Goal: Information Seeking & Learning: Find specific fact

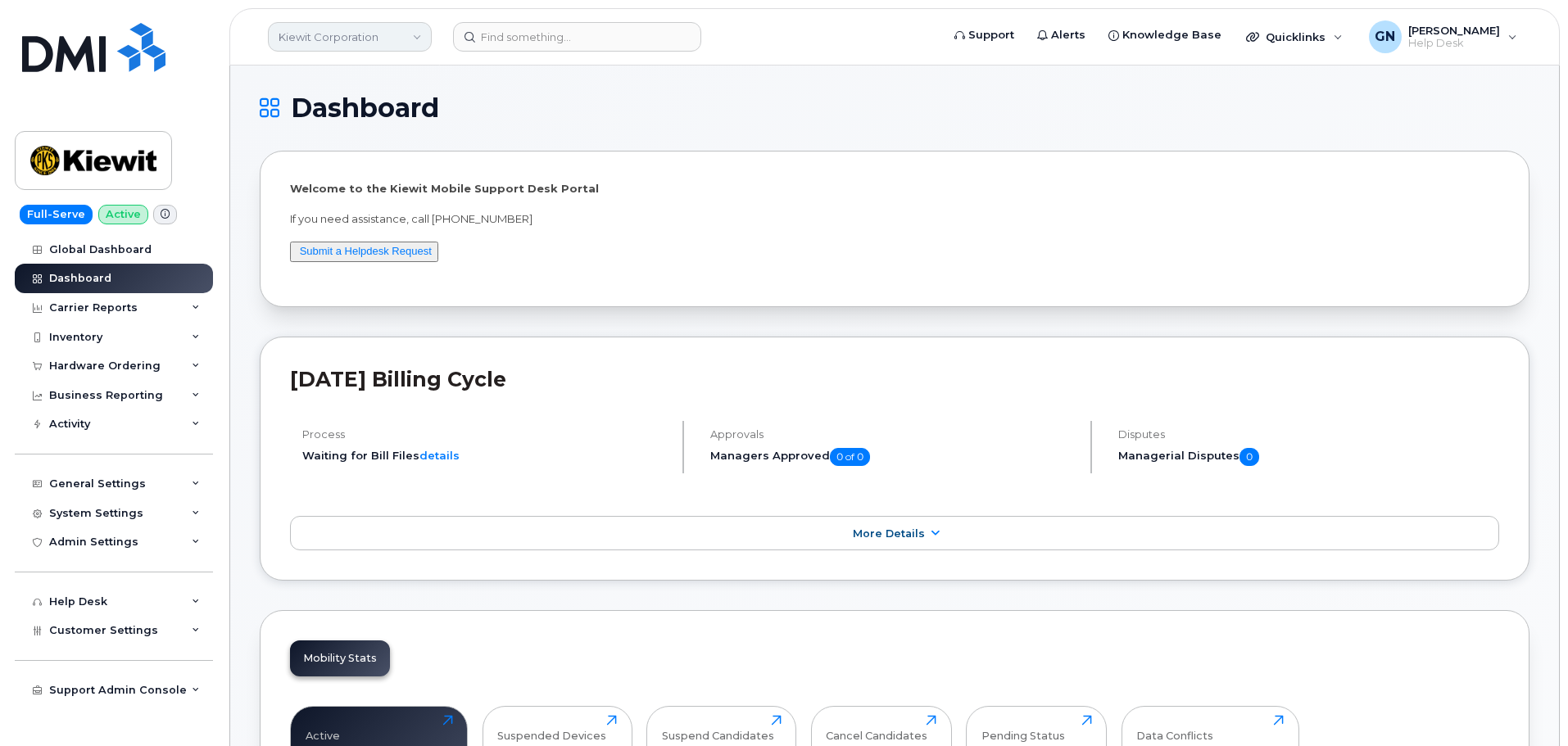
click at [374, 41] on link "Kiewit Corporation" at bounding box center [349, 36] width 164 height 30
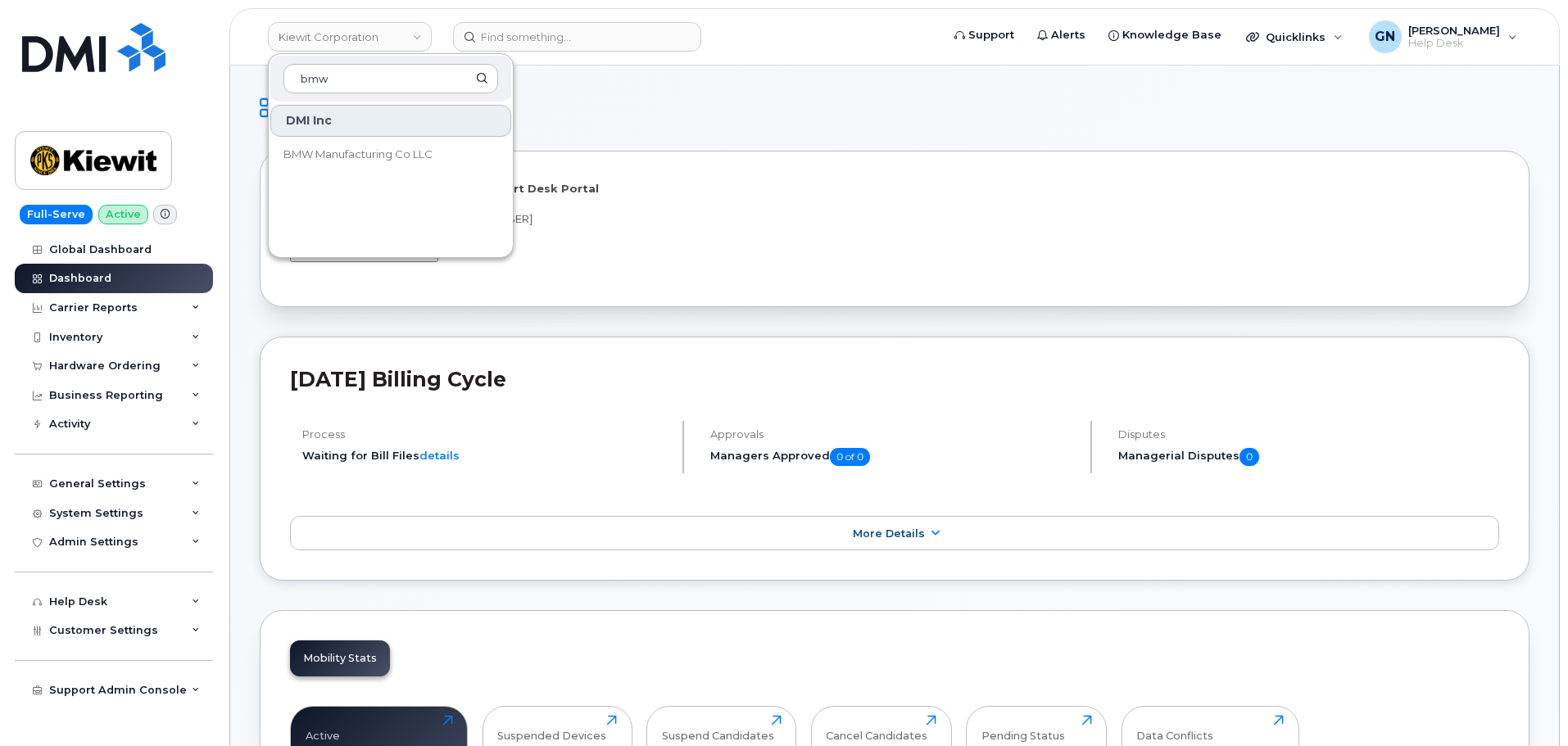
type input "bmw"
click at [362, 124] on div "DMI Inc" at bounding box center [391, 121] width 241 height 32
click at [320, 116] on div "DMI Inc" at bounding box center [391, 121] width 241 height 32
click at [571, 30] on input at bounding box center [577, 36] width 248 height 30
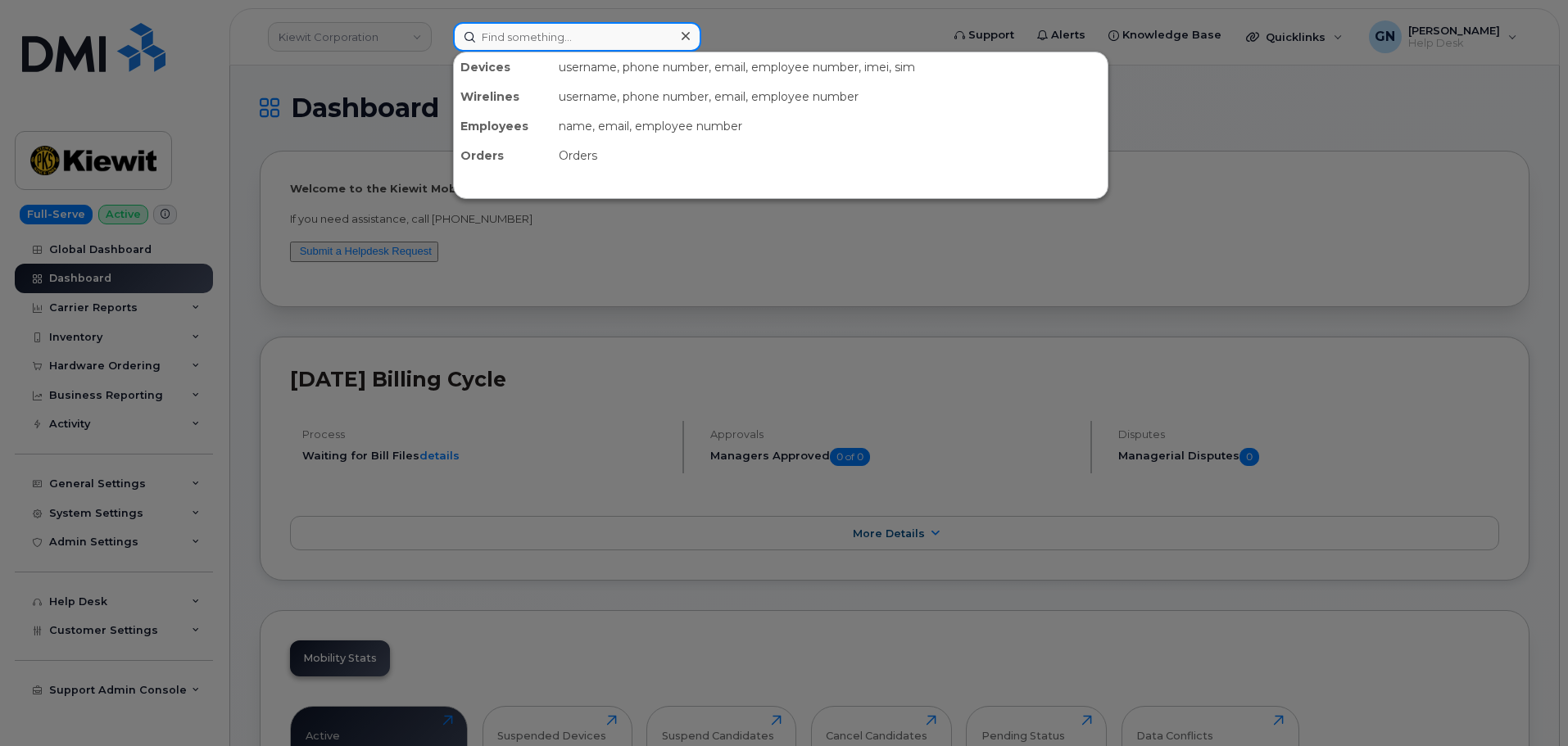
paste input "8649991685"
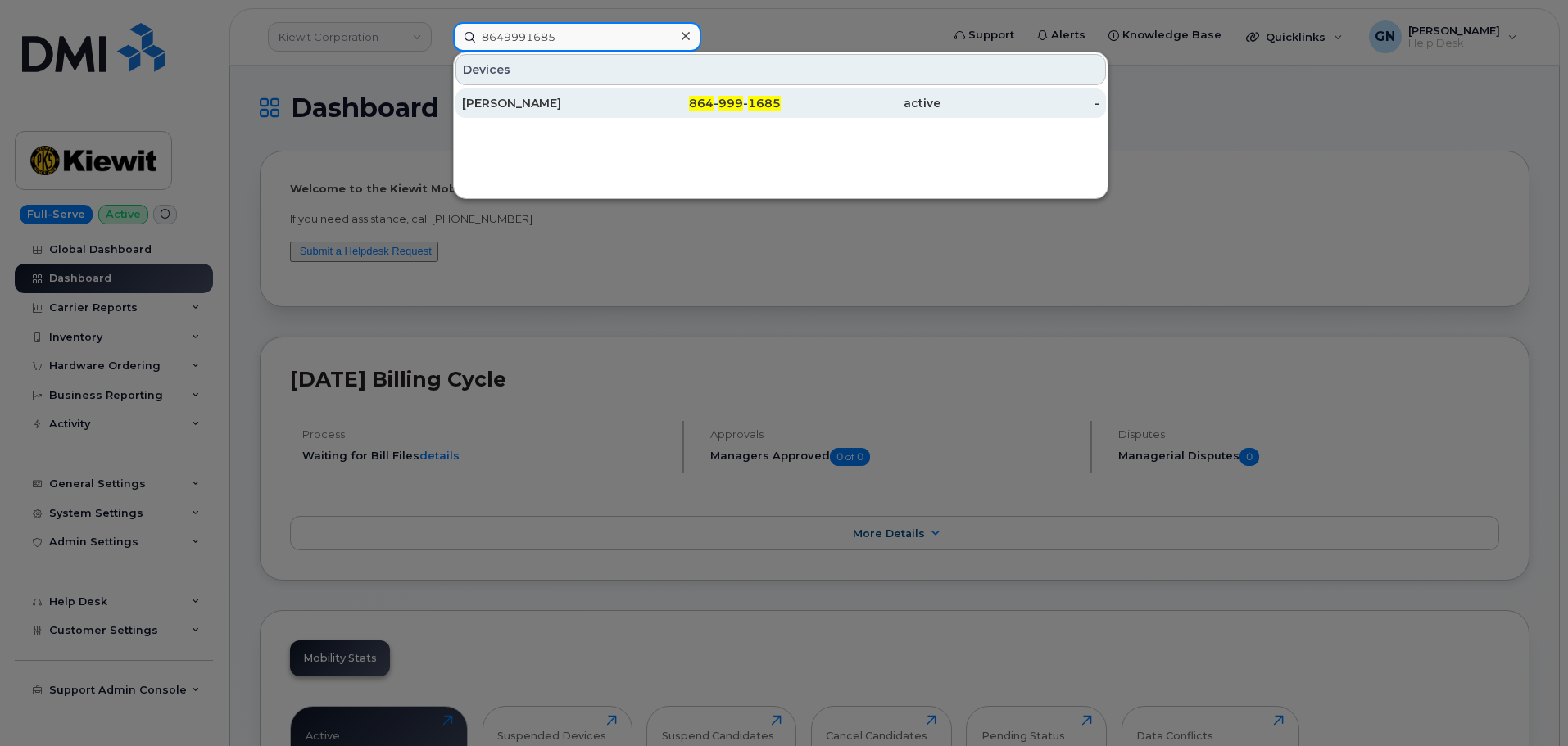
type input "8649991685"
click at [553, 94] on div "Henderic Aarnink" at bounding box center [542, 103] width 159 height 30
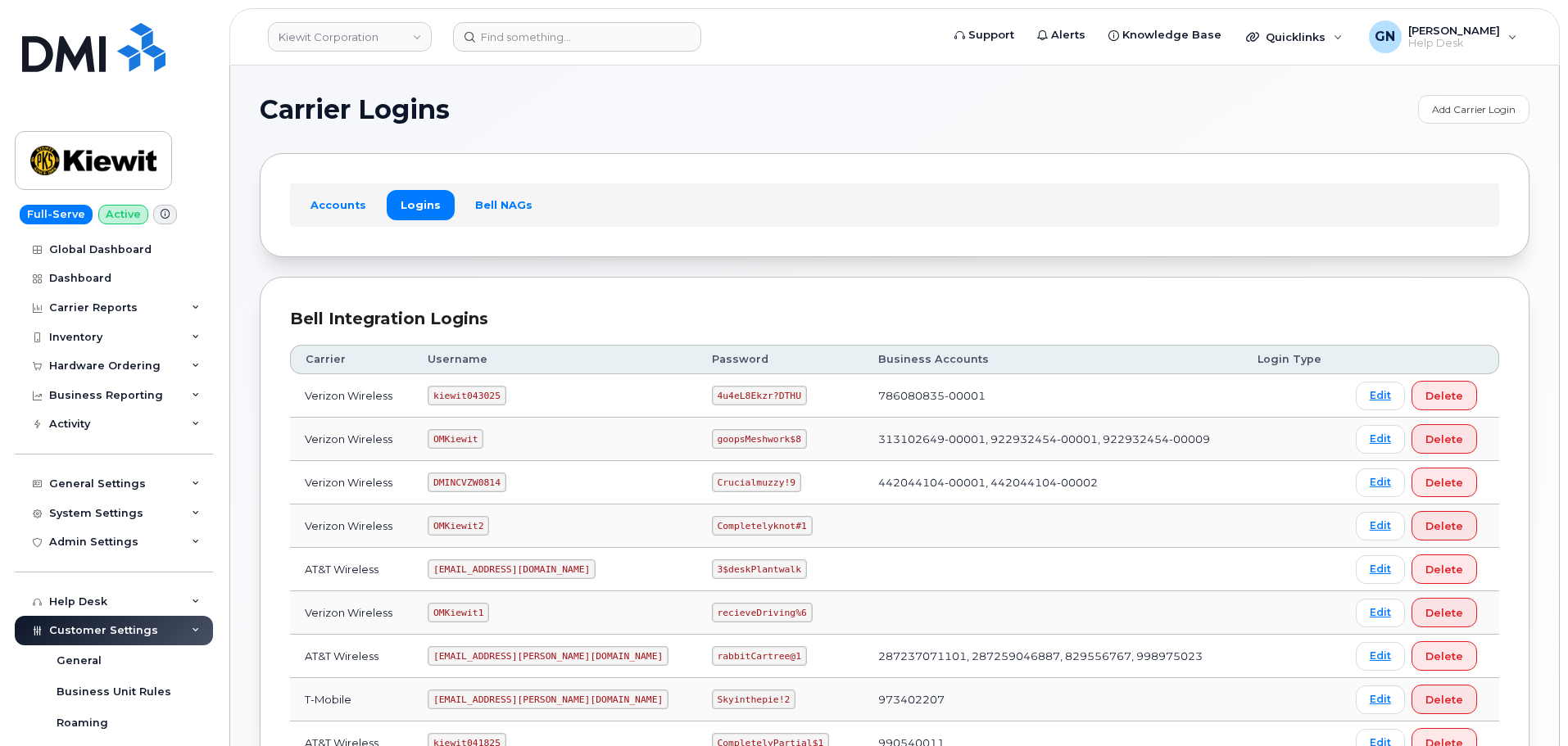
click at [473, 393] on code "kiewit043025" at bounding box center [466, 395] width 78 height 19
click at [474, 395] on code "kiewit043025" at bounding box center [466, 395] width 78 height 19
copy code "kiewit043025"
click at [711, 392] on code "4u4eL8Ekzr?DTHU" at bounding box center [759, 395] width 95 height 19
click at [711, 394] on code "4u4eL8Ekzr?DTHU" at bounding box center [759, 395] width 95 height 19
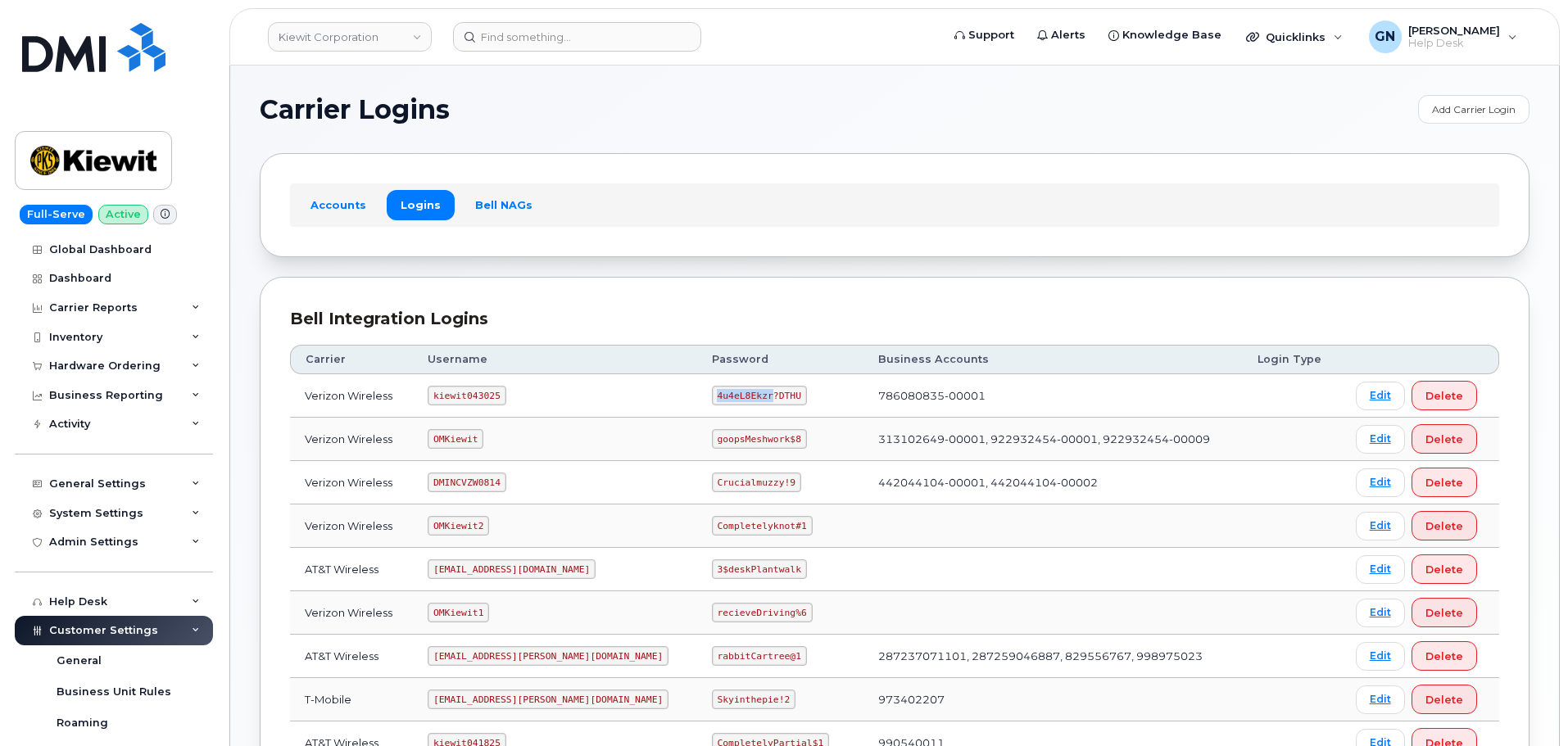
click at [711, 396] on code "4u4eL8Ekzr?DTHU" at bounding box center [759, 395] width 95 height 19
copy code "4u4eL8Ekzr?DTHU"
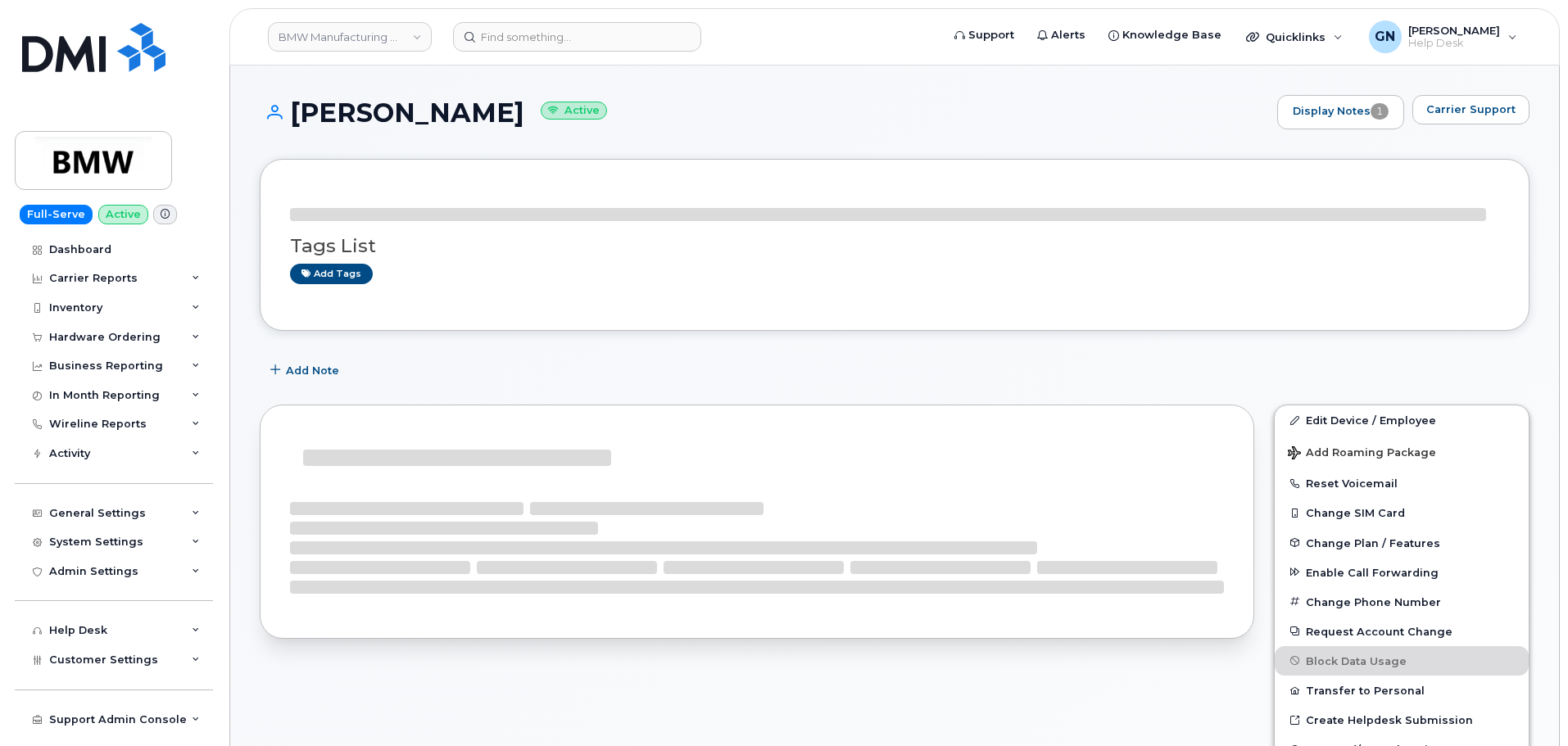
drag, startPoint x: 0, startPoint y: 0, endPoint x: 299, endPoint y: 125, distance: 324.1
click at [299, 125] on h1 "Henderic Aarnink Active" at bounding box center [764, 113] width 1009 height 29
copy h1 "Henderic Aarnink"
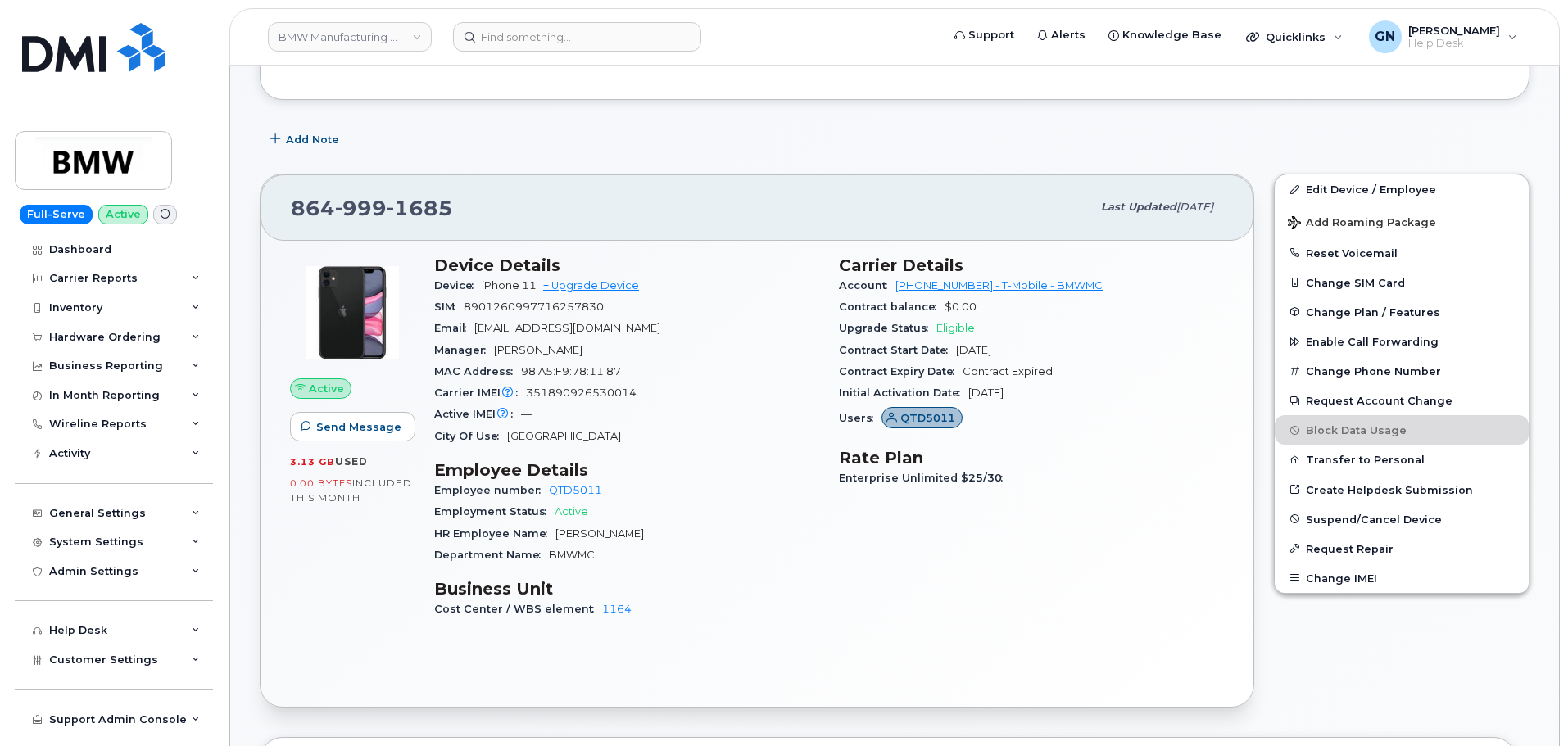
scroll to position [246, 0]
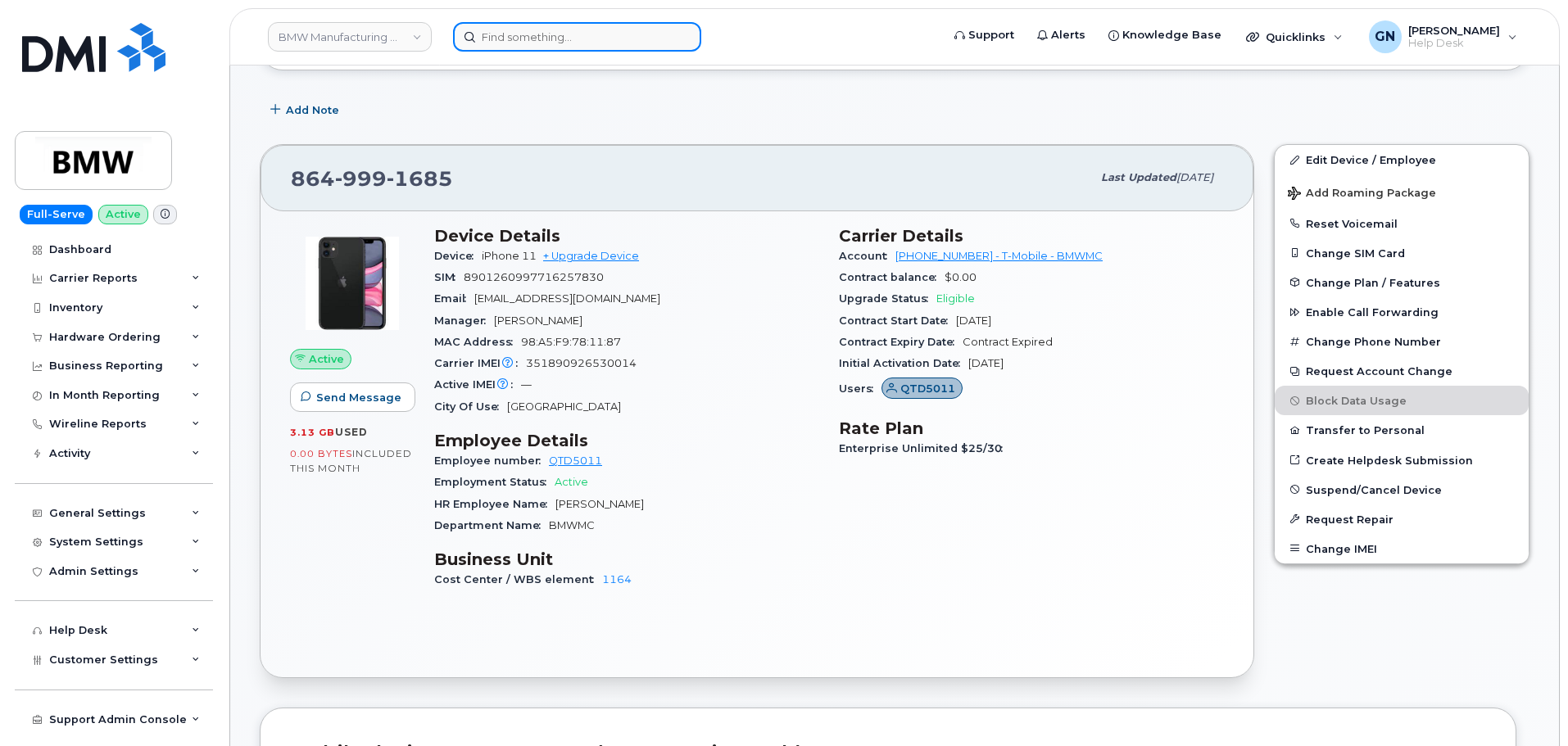
click at [557, 36] on input at bounding box center [577, 36] width 248 height 30
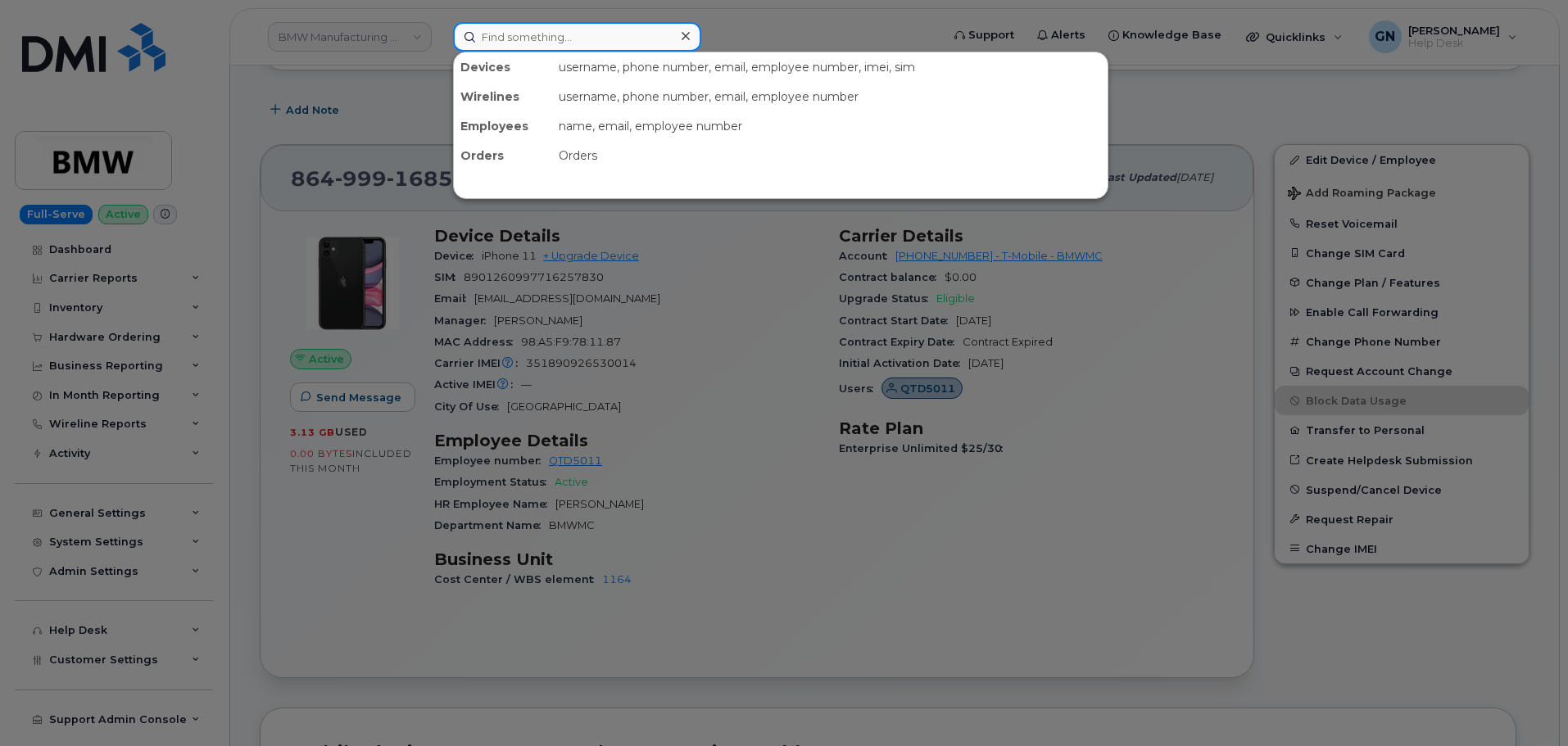
paste input "8329489381"
type input "8329489381"
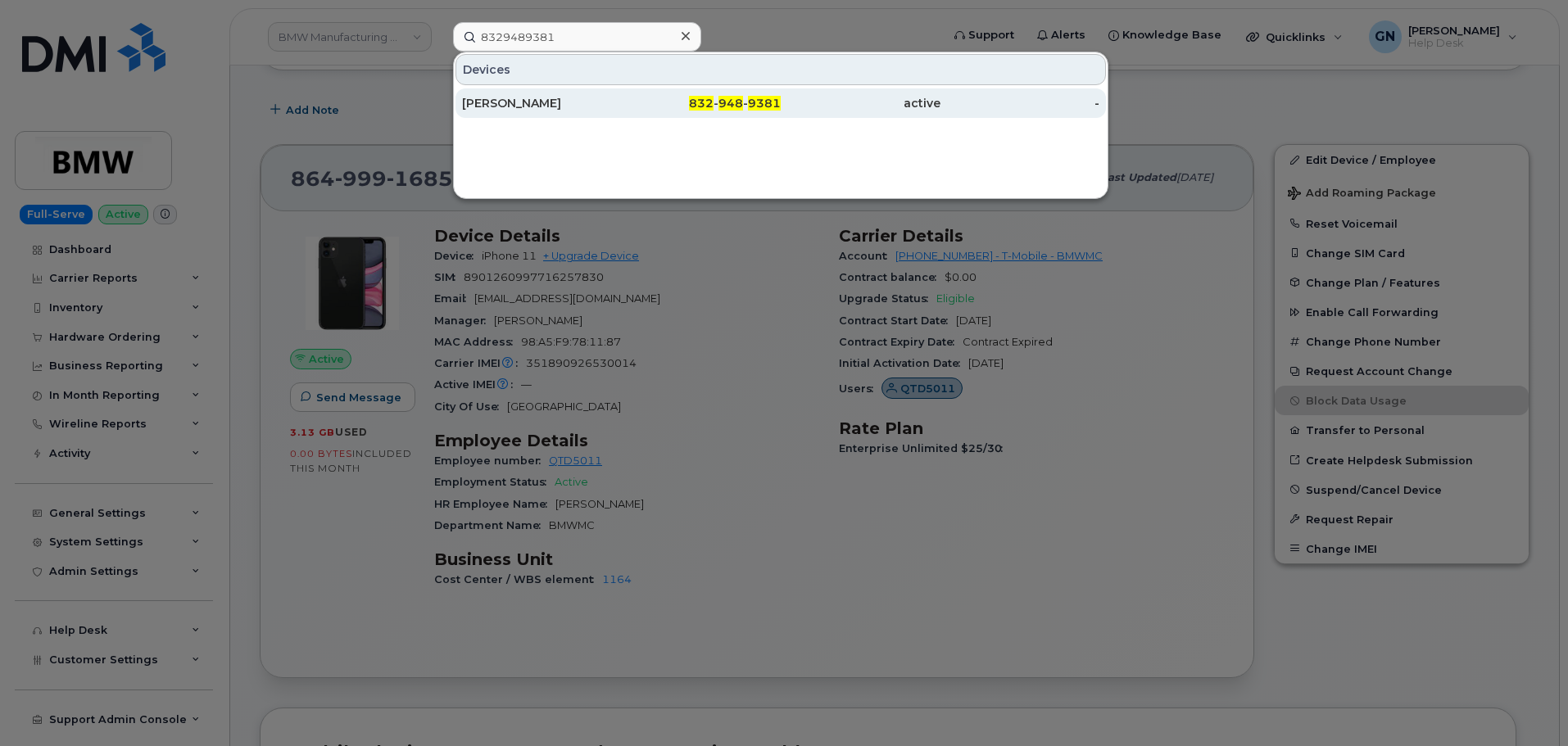
click at [672, 94] on div "832 - 948 - 9381" at bounding box center [701, 103] width 159 height 30
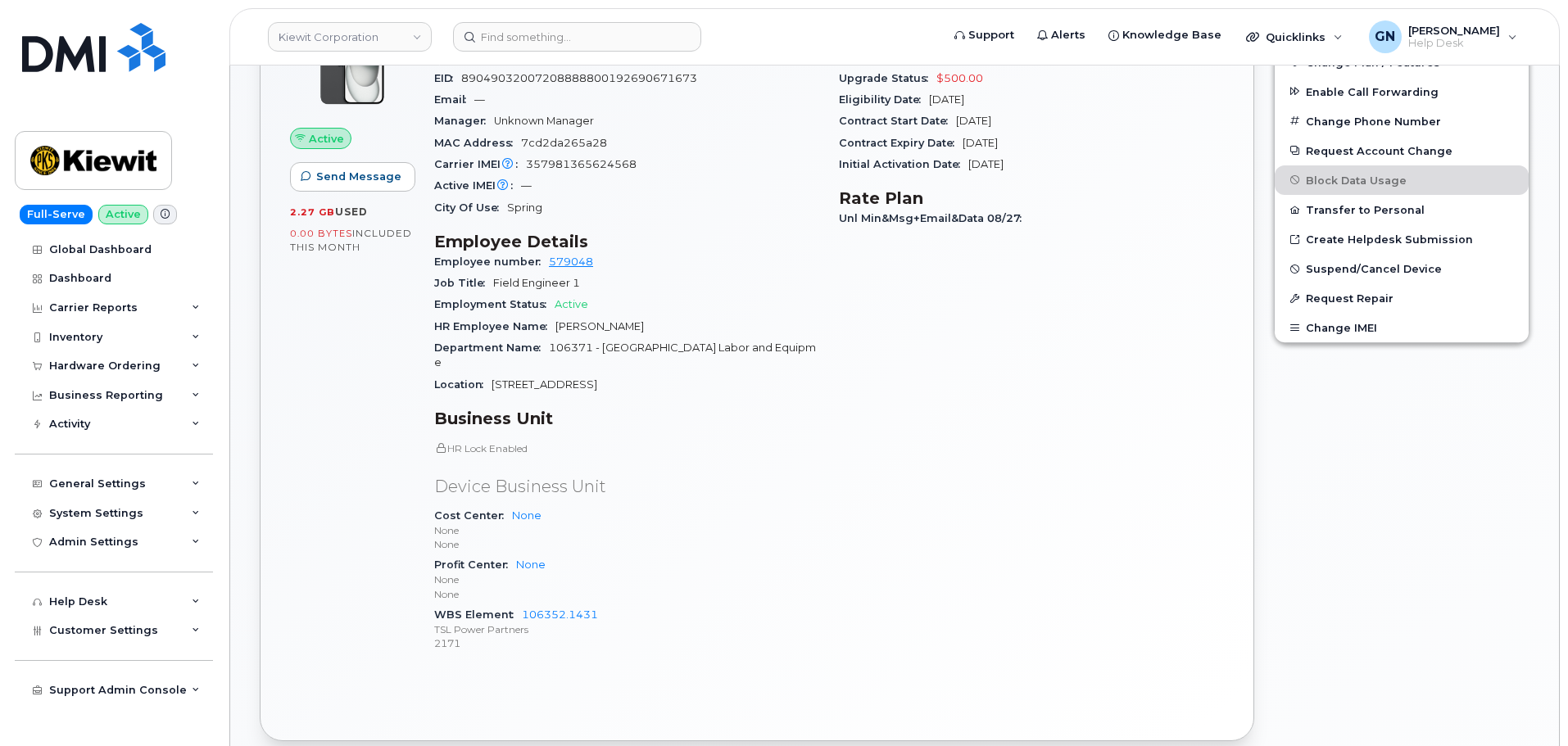
scroll to position [492, 0]
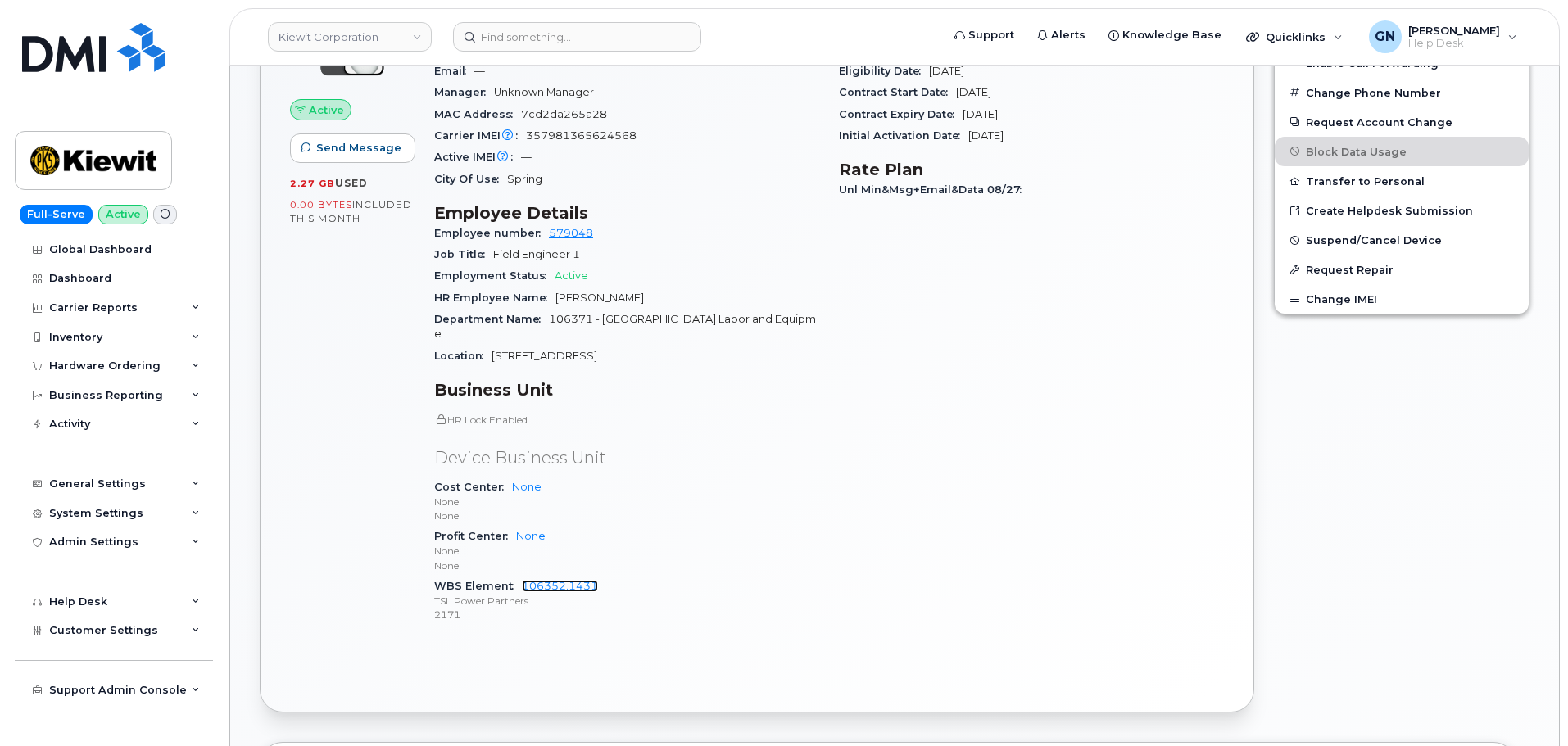
drag, startPoint x: 547, startPoint y: 585, endPoint x: 541, endPoint y: 611, distance: 26.7
click at [556, 654] on div "Active Send Message 2.27 GB  used 0.00 Bytes  included this month Device Detail…" at bounding box center [756, 337] width 993 height 750
drag, startPoint x: 546, startPoint y: 584, endPoint x: 650, endPoint y: 660, distance: 128.8
click at [650, 660] on div "Active Send Message 2.27 GB  used 0.00 Bytes  included this month Device Detail…" at bounding box center [756, 337] width 993 height 750
drag, startPoint x: 605, startPoint y: 584, endPoint x: 519, endPoint y: 582, distance: 86.0
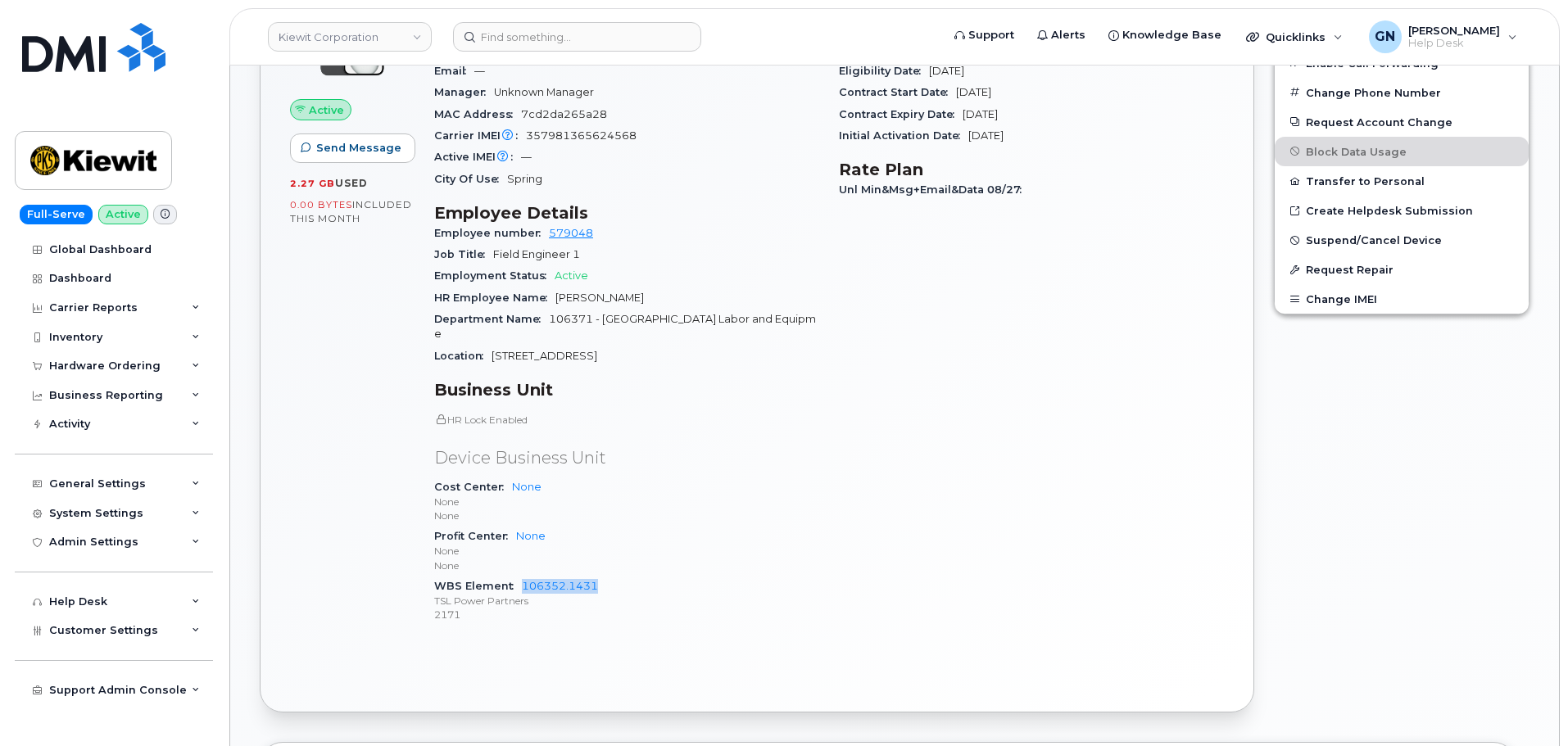
click at [519, 582] on div "WBS Element 106352.1431 TSL Power Partners 2171" at bounding box center [627, 600] width 385 height 50
copy link "106352.1431"
click at [784, 487] on div "Cost Center None None None" at bounding box center [627, 501] width 385 height 50
click at [100, 489] on div "General Settings" at bounding box center [98, 483] width 97 height 13
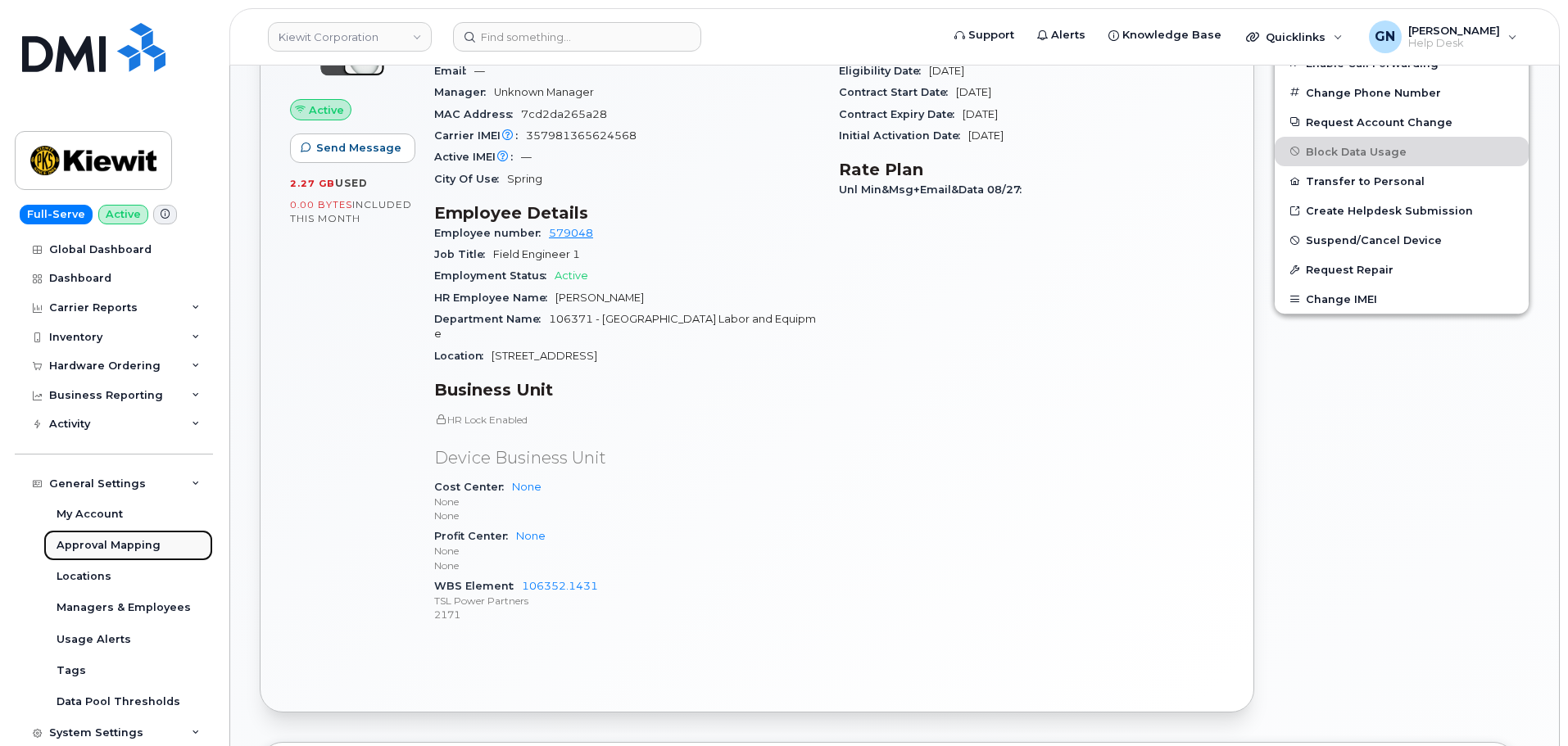
click at [126, 543] on div "Approval Mapping" at bounding box center [109, 545] width 104 height 14
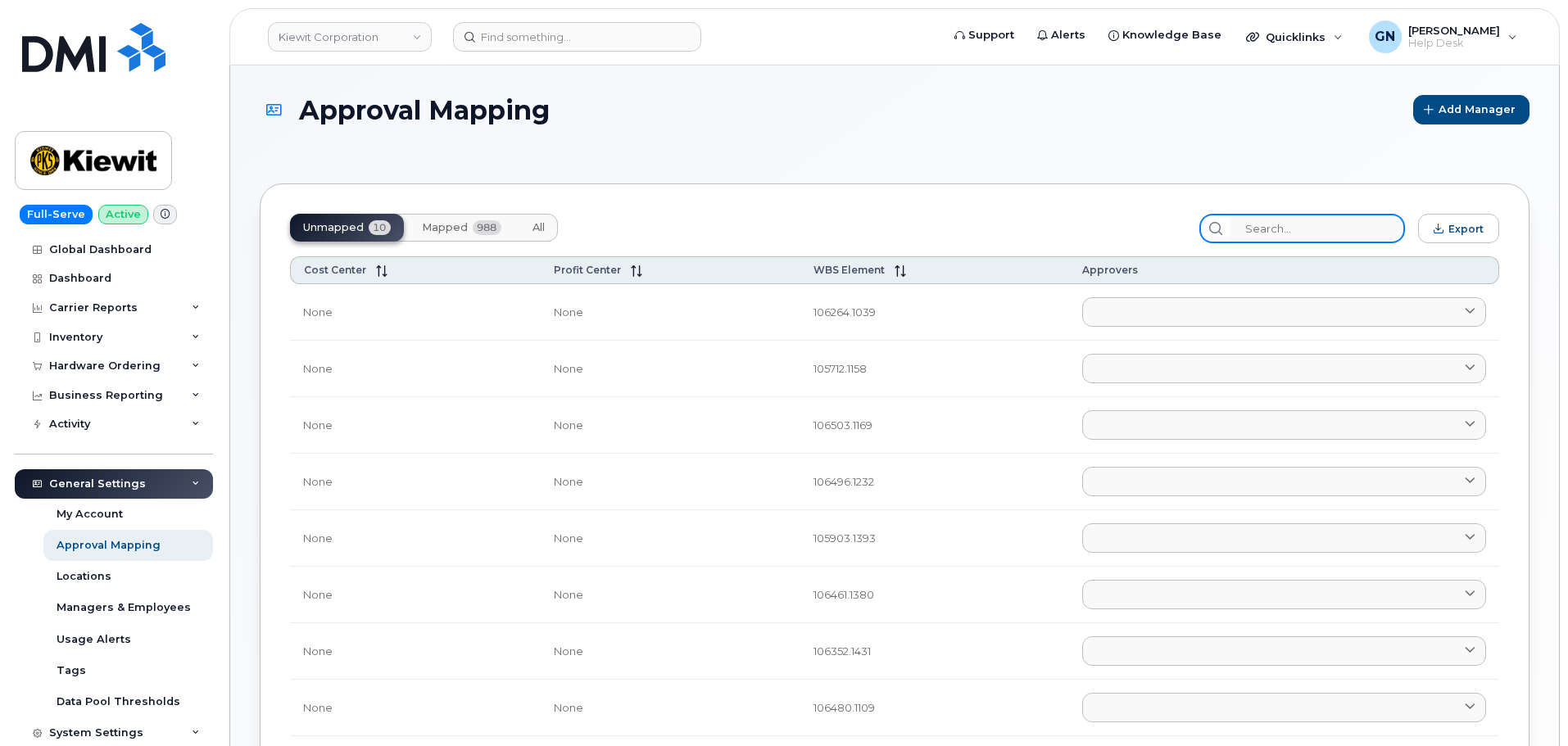
click at [1324, 234] on input "search" at bounding box center [1318, 228] width 175 height 30
paste input "106352.1431"
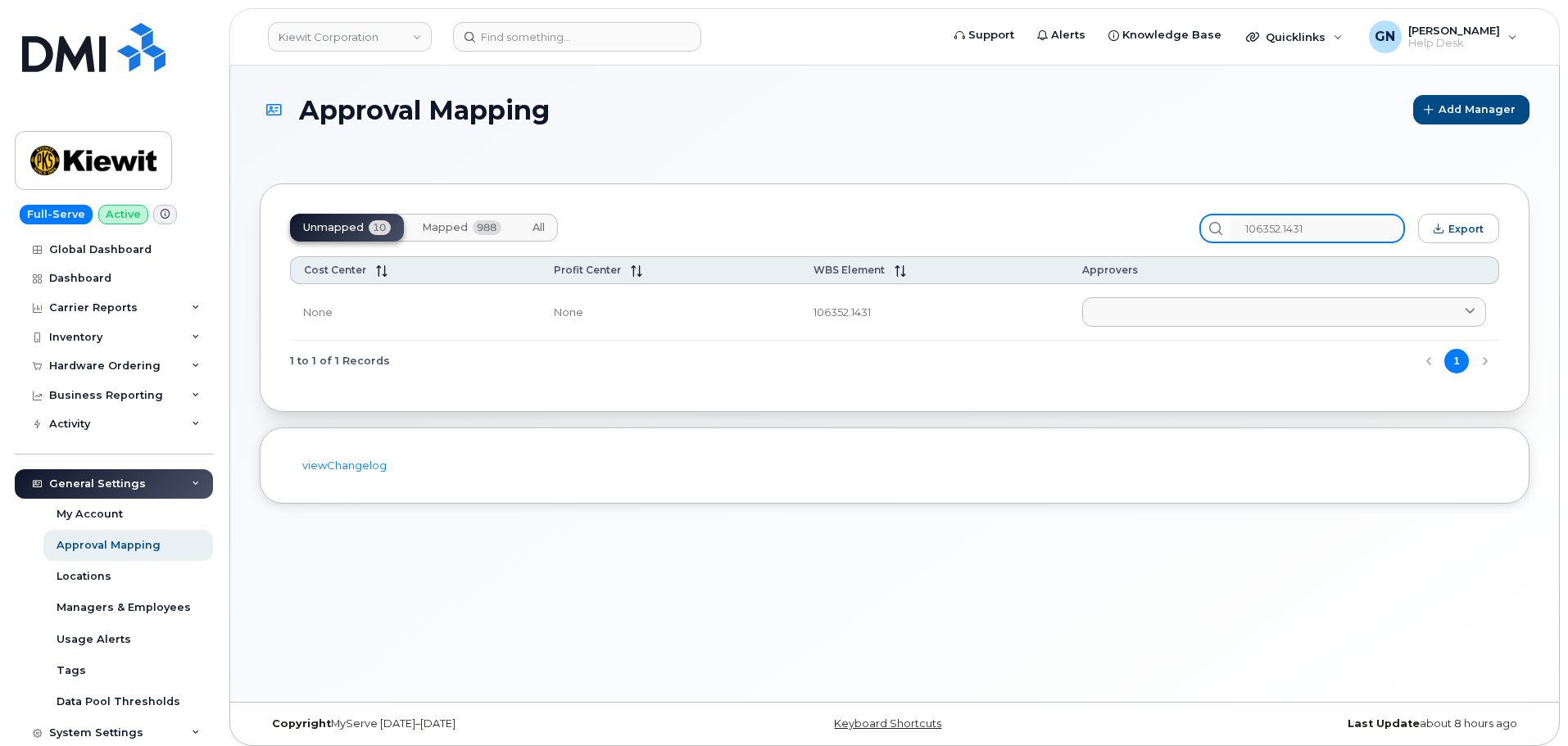
type input "106352.1431"
click at [544, 221] on span "All" at bounding box center [538, 227] width 12 height 13
click at [1264, 234] on input "106352.1431" at bounding box center [1318, 228] width 175 height 30
click at [1350, 231] on input "106352.1431" at bounding box center [1318, 228] width 175 height 30
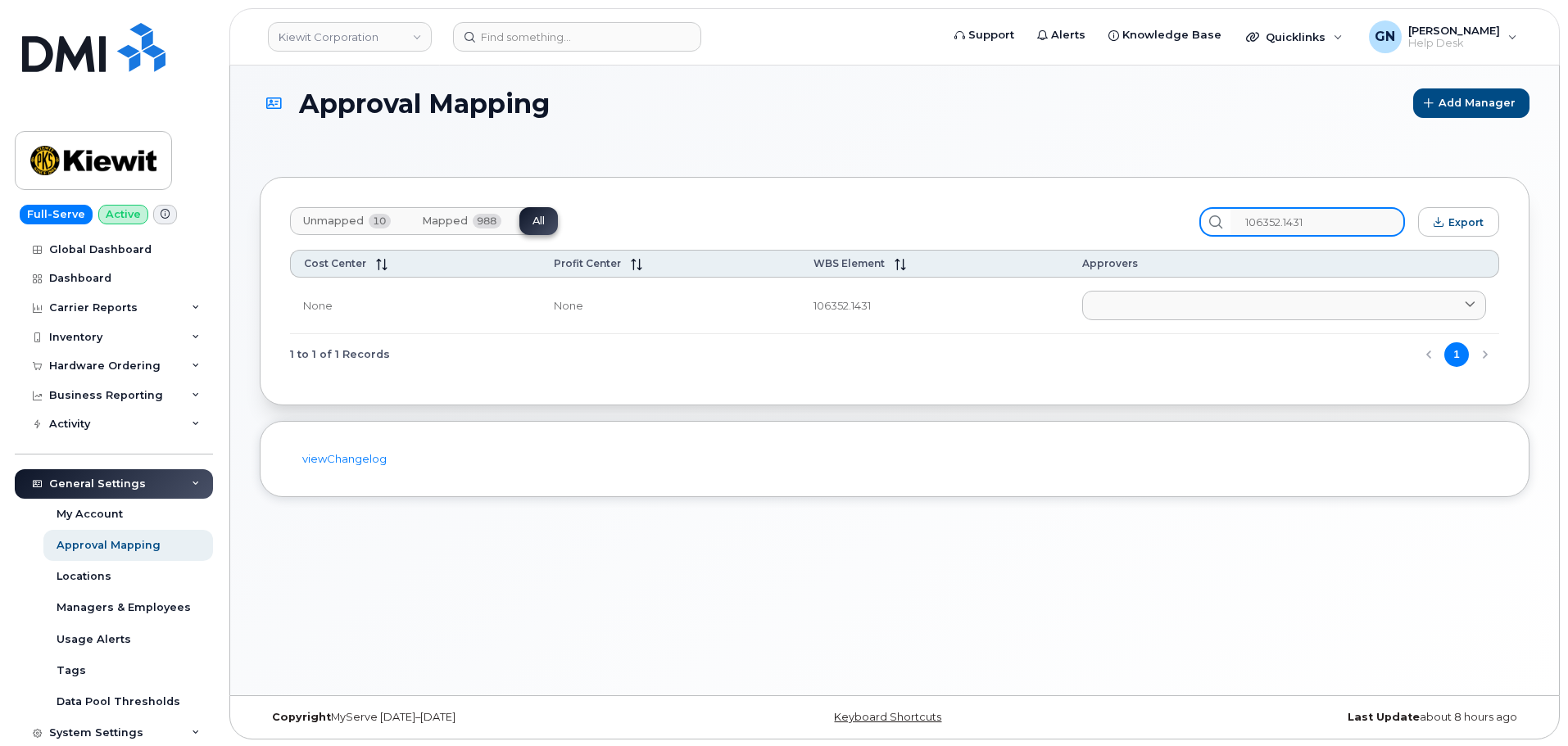
scroll to position [8, 0]
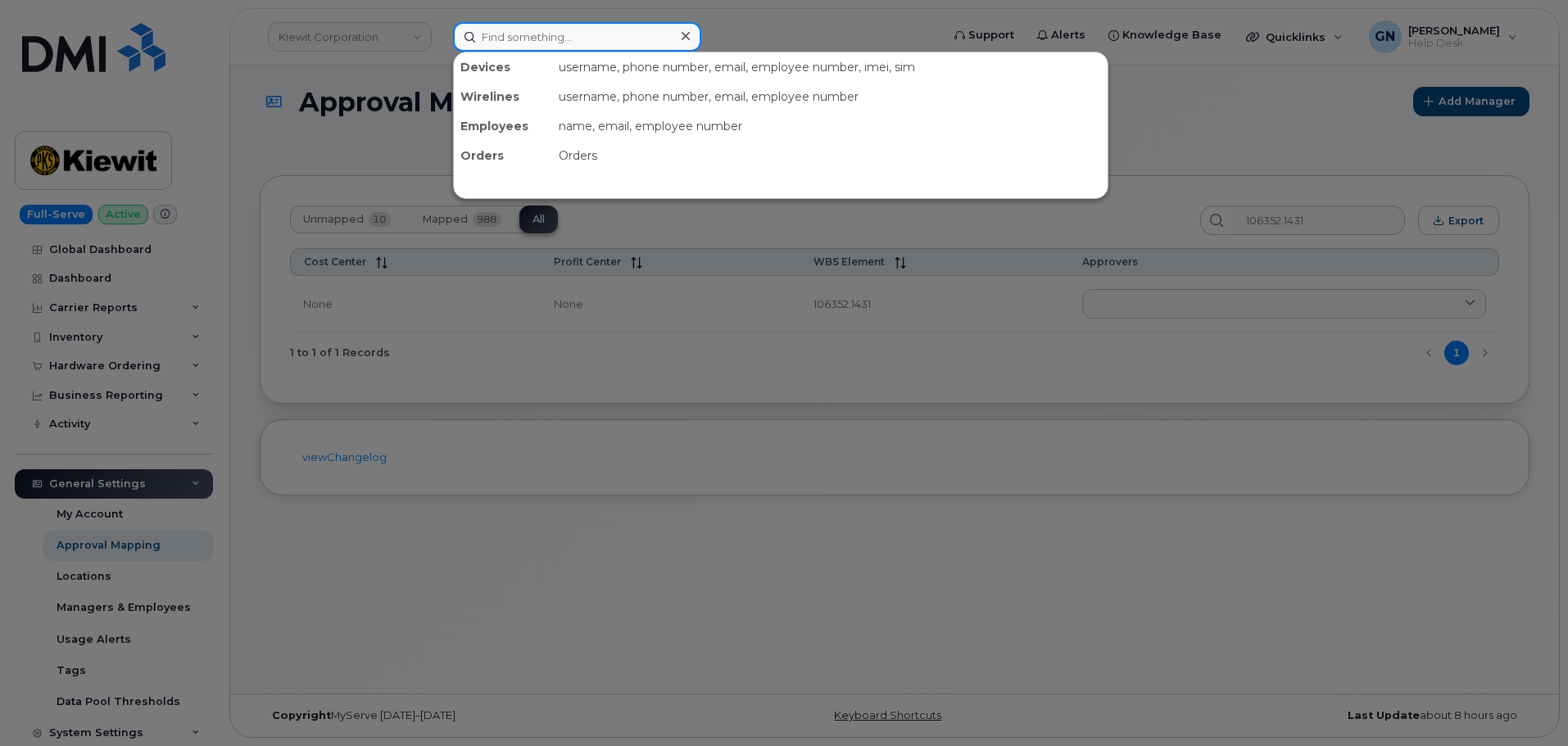
click at [512, 37] on input at bounding box center [577, 36] width 248 height 30
paste input "4026702917"
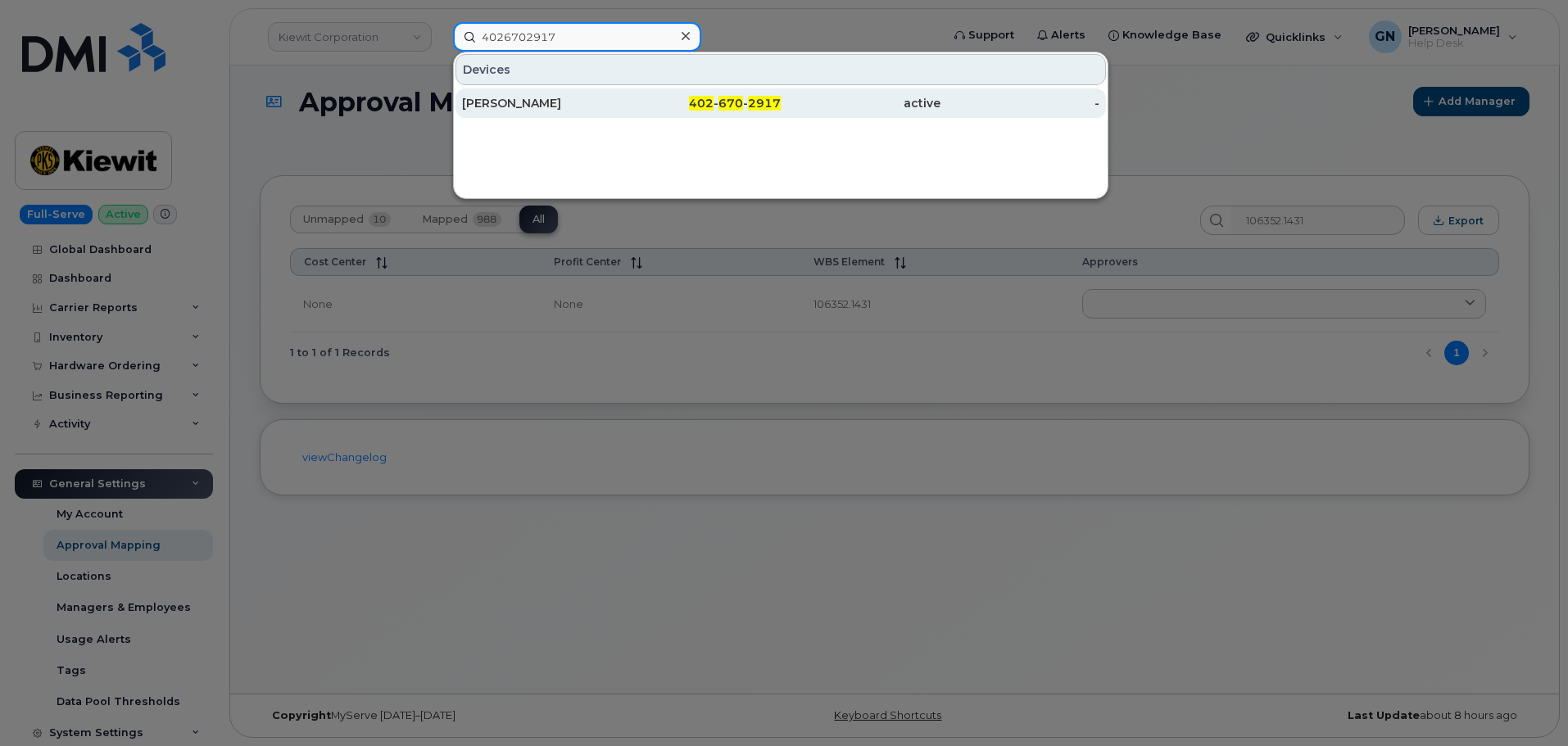
type input "4026702917"
click at [570, 107] on div "[PERSON_NAME]" at bounding box center [542, 103] width 159 height 16
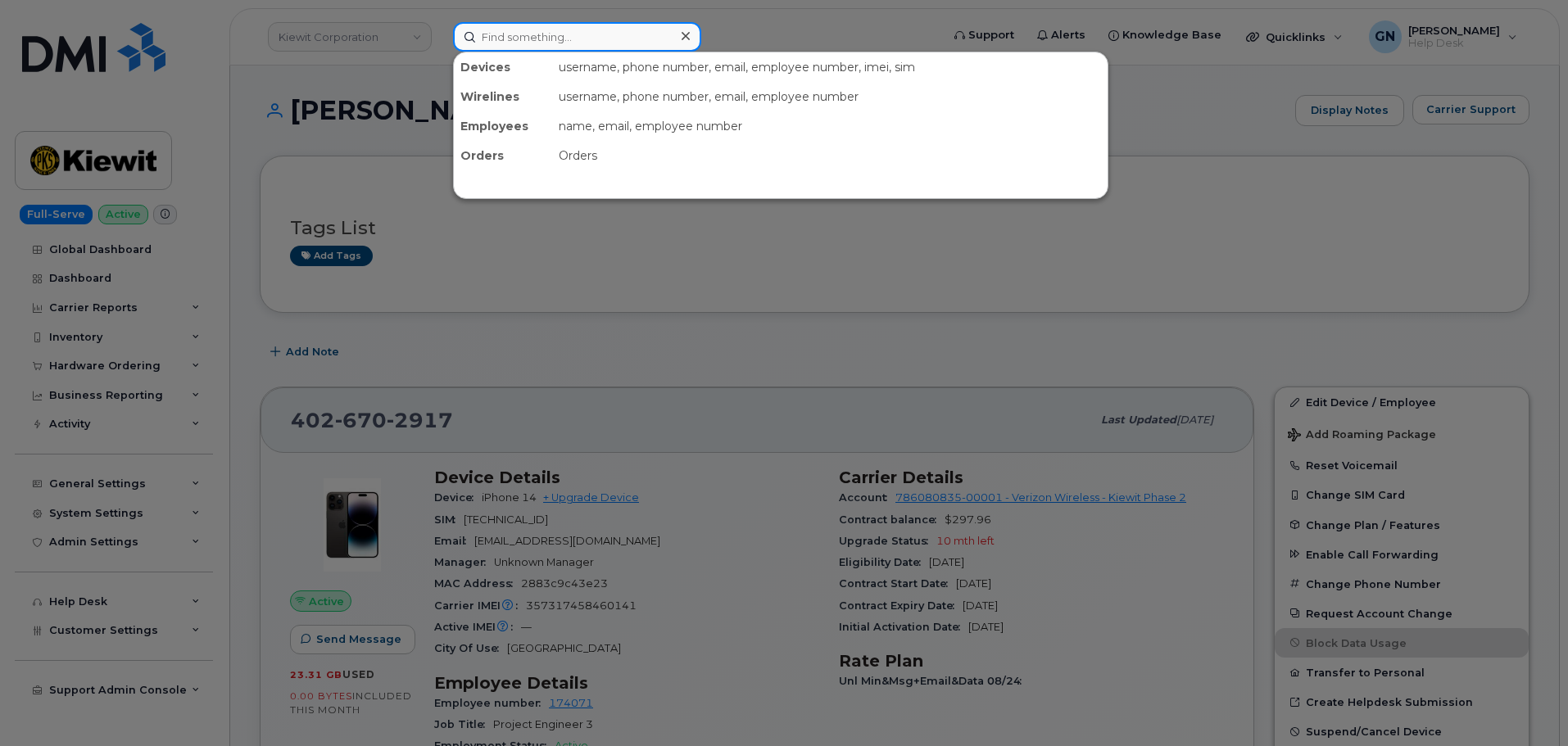
click at [568, 39] on input at bounding box center [577, 36] width 248 height 30
paste input "[PERSON_NAME]"
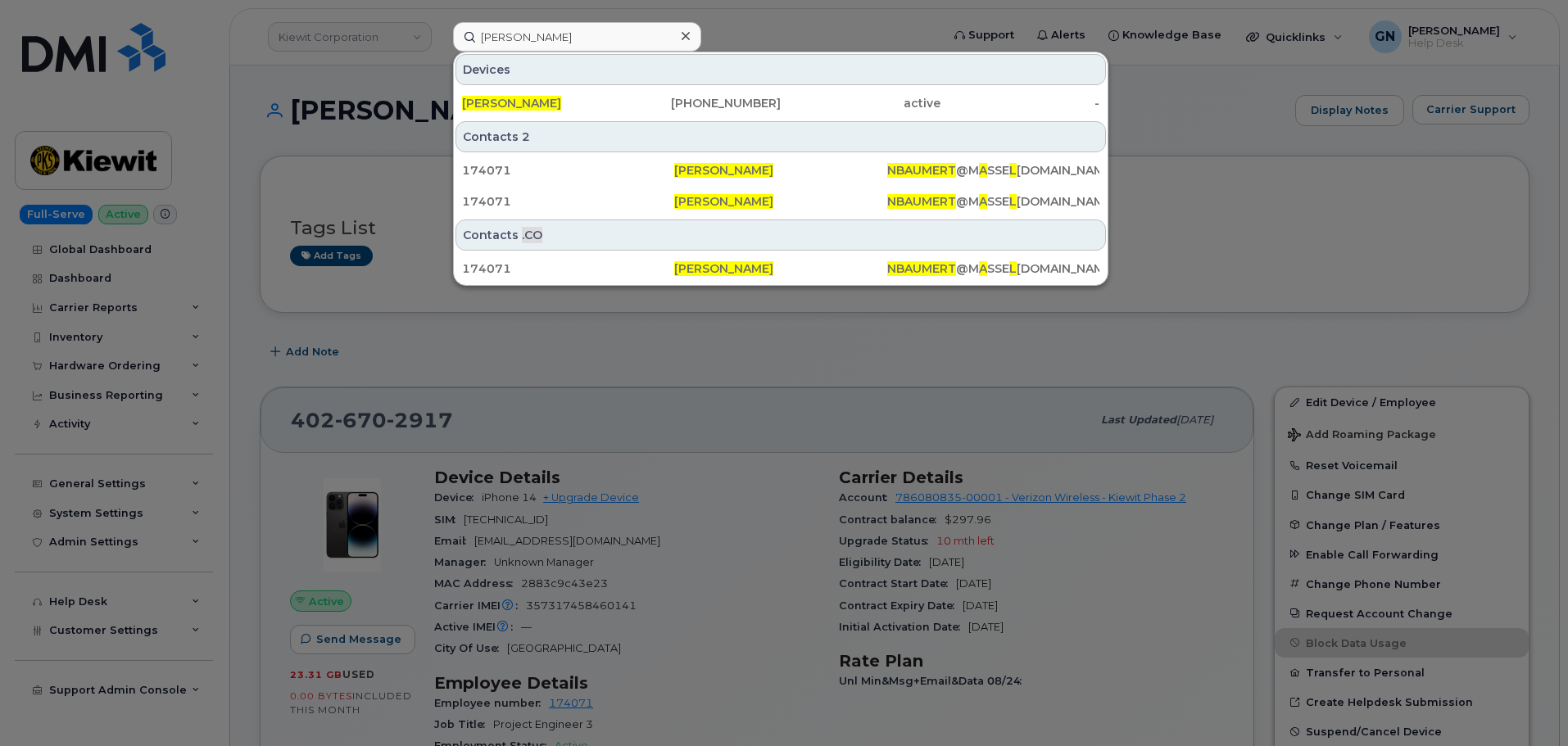
click at [1242, 196] on div at bounding box center [784, 373] width 1568 height 746
click at [538, 36] on input "[PERSON_NAME]" at bounding box center [577, 36] width 248 height 30
paste input "[PHONE_NUMBER]"
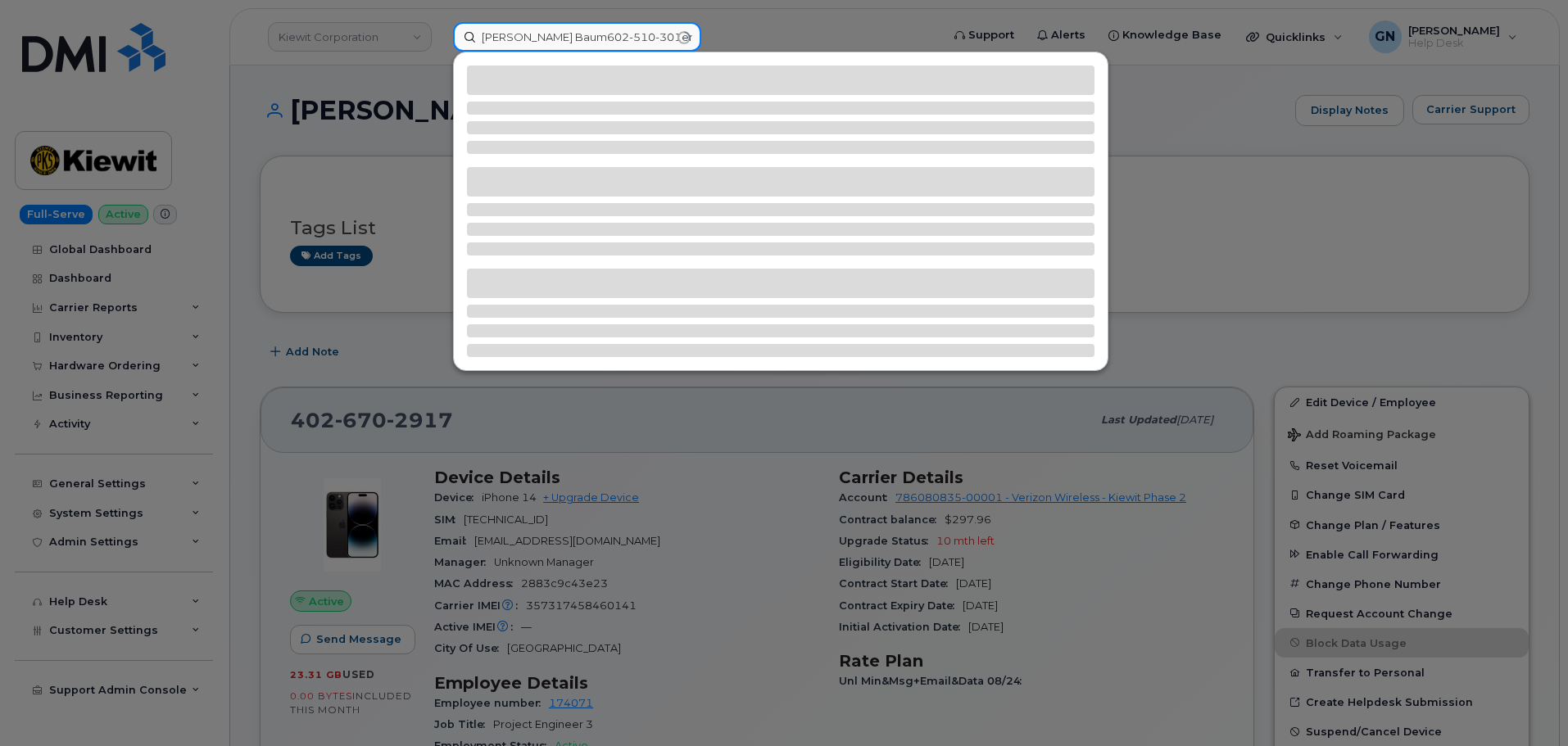
paste input "[PHONE_NUMBER]"
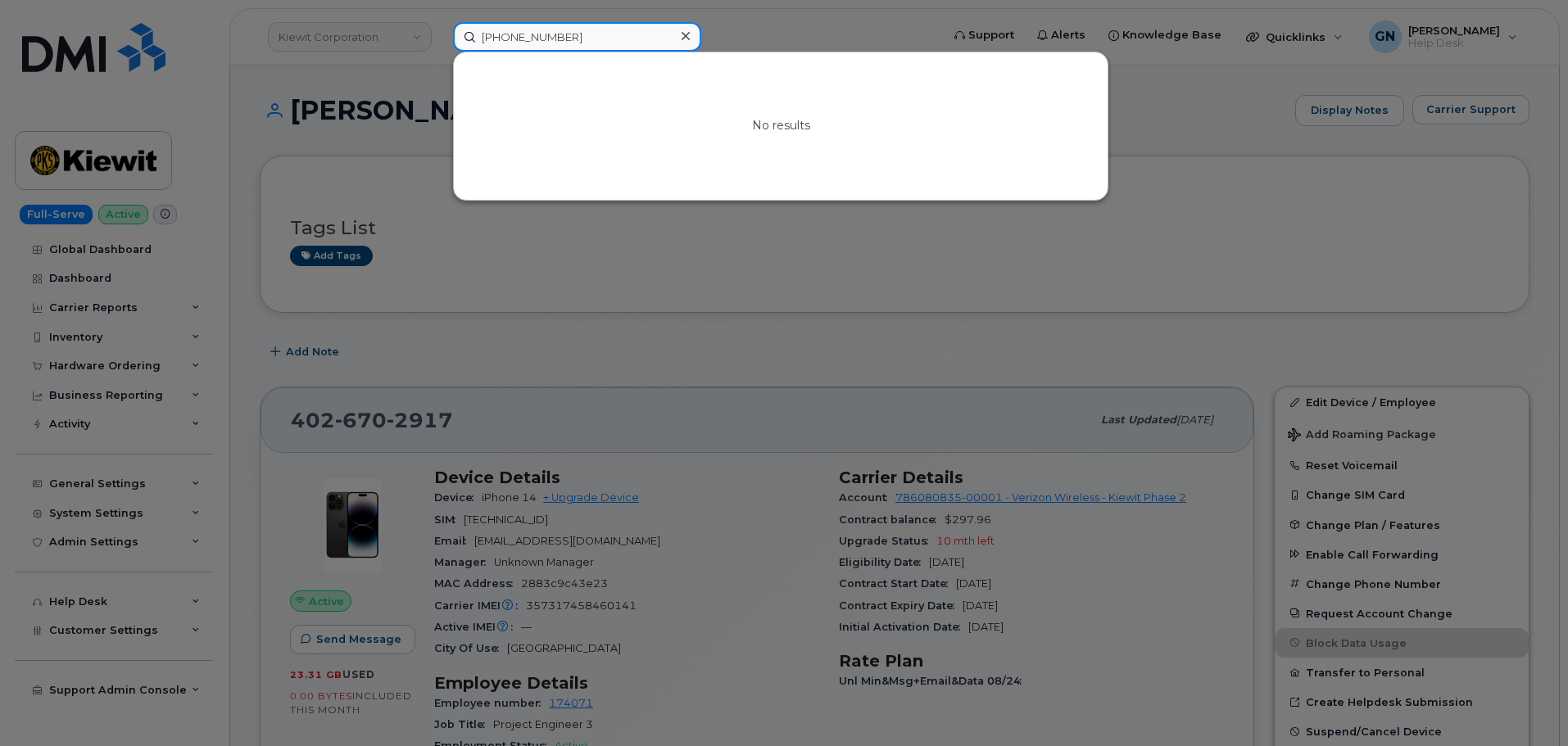
click at [531, 42] on input "[PHONE_NUMBER]" at bounding box center [577, 36] width 248 height 30
click at [537, 40] on input "[PHONE_NUMBER]" at bounding box center [577, 36] width 248 height 30
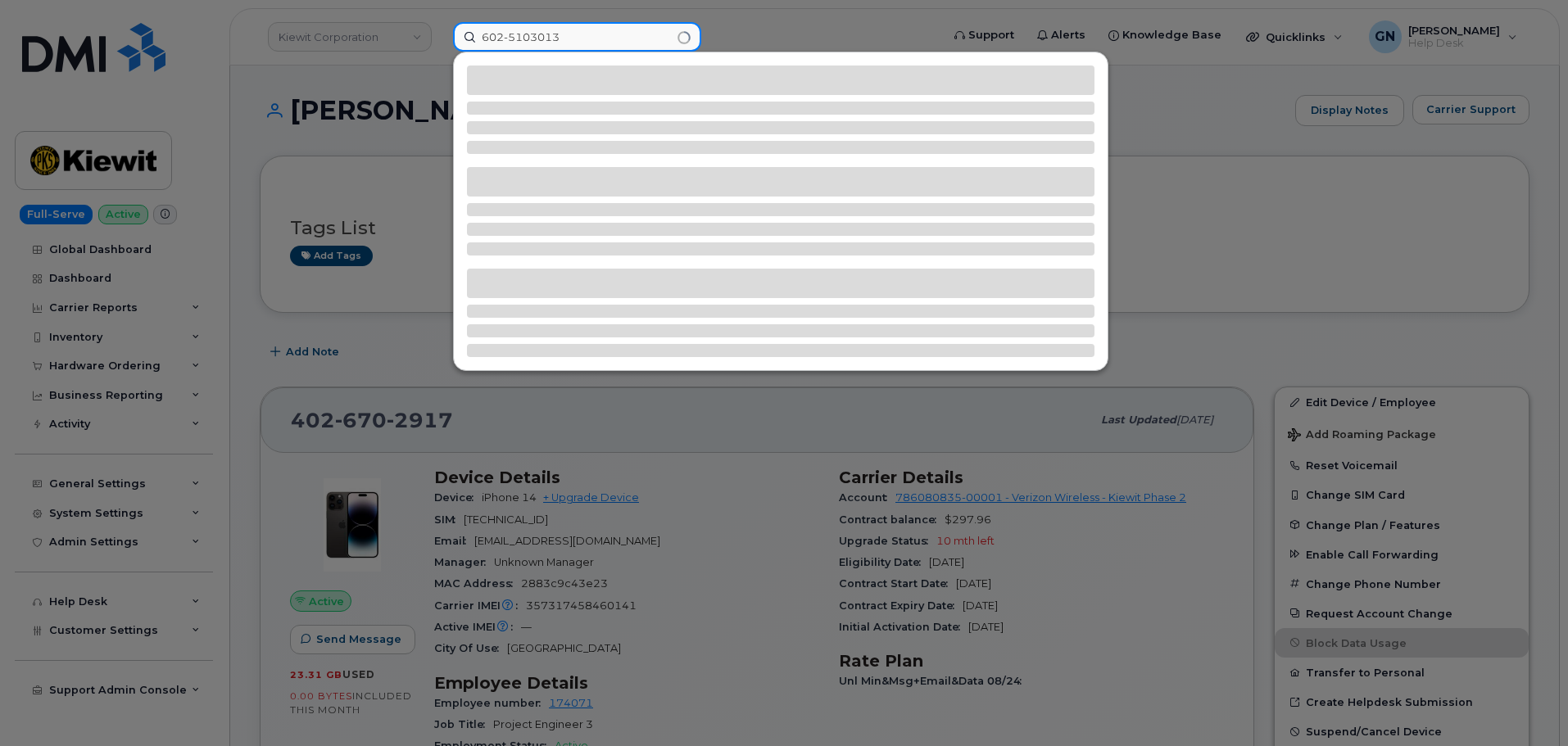
click at [512, 39] on input "602-5103013" at bounding box center [577, 36] width 248 height 30
click at [510, 38] on input "602-5103013" at bounding box center [577, 36] width 248 height 30
click at [608, 42] on input "6025103013" at bounding box center [577, 36] width 248 height 30
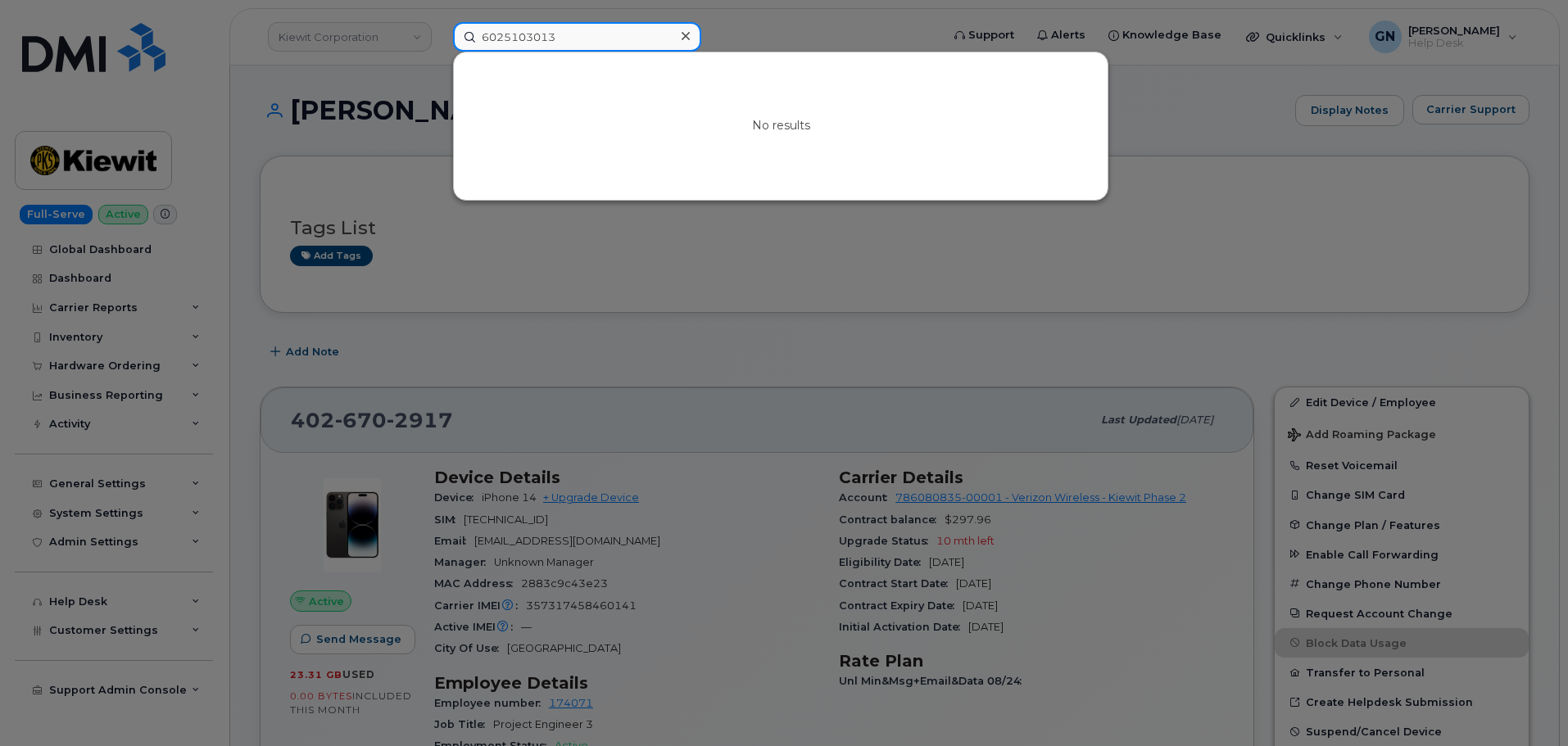
type input "6025103013"
click at [684, 37] on icon at bounding box center [686, 36] width 8 height 8
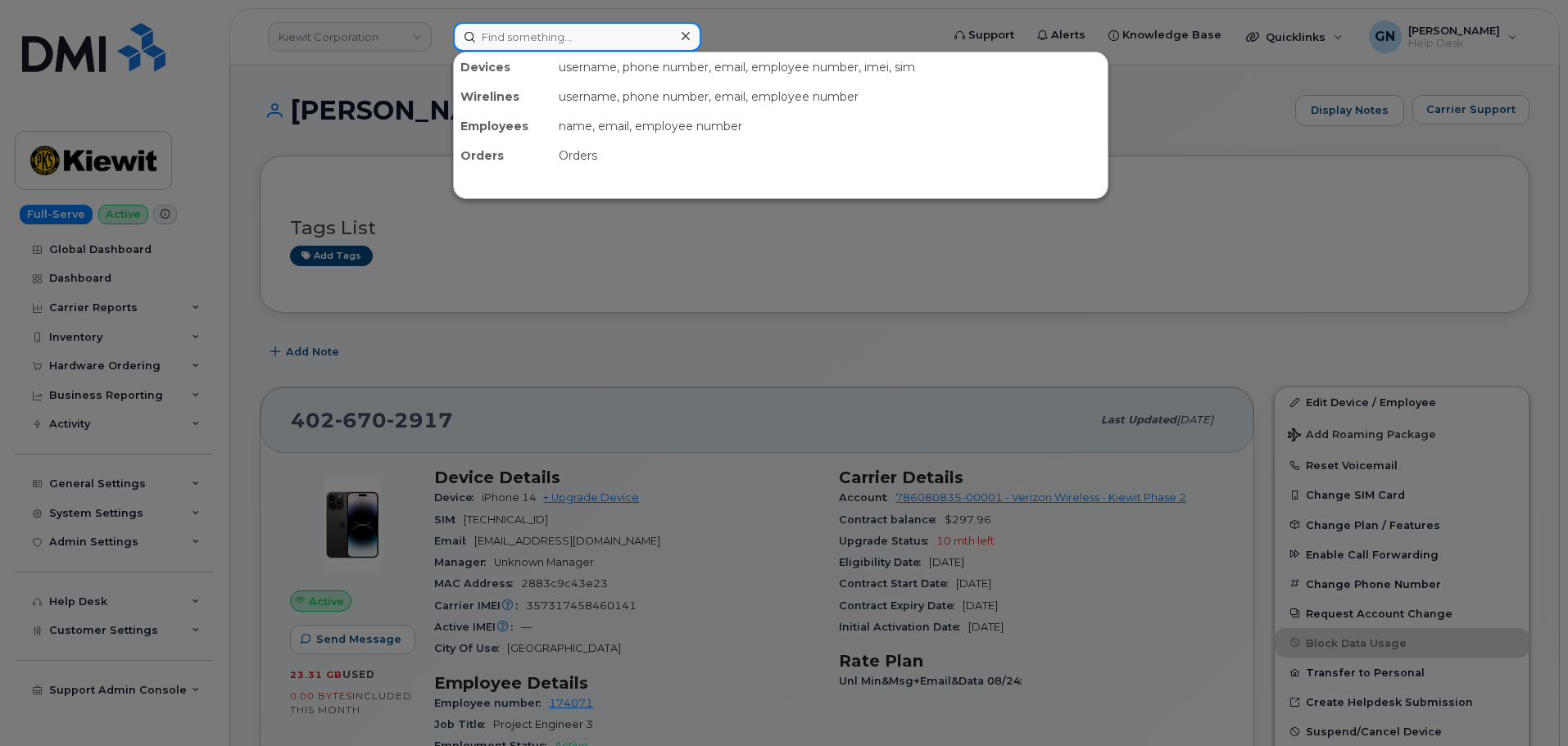
click at [624, 48] on input at bounding box center [577, 36] width 248 height 30
paste input "Jamie Kinney"
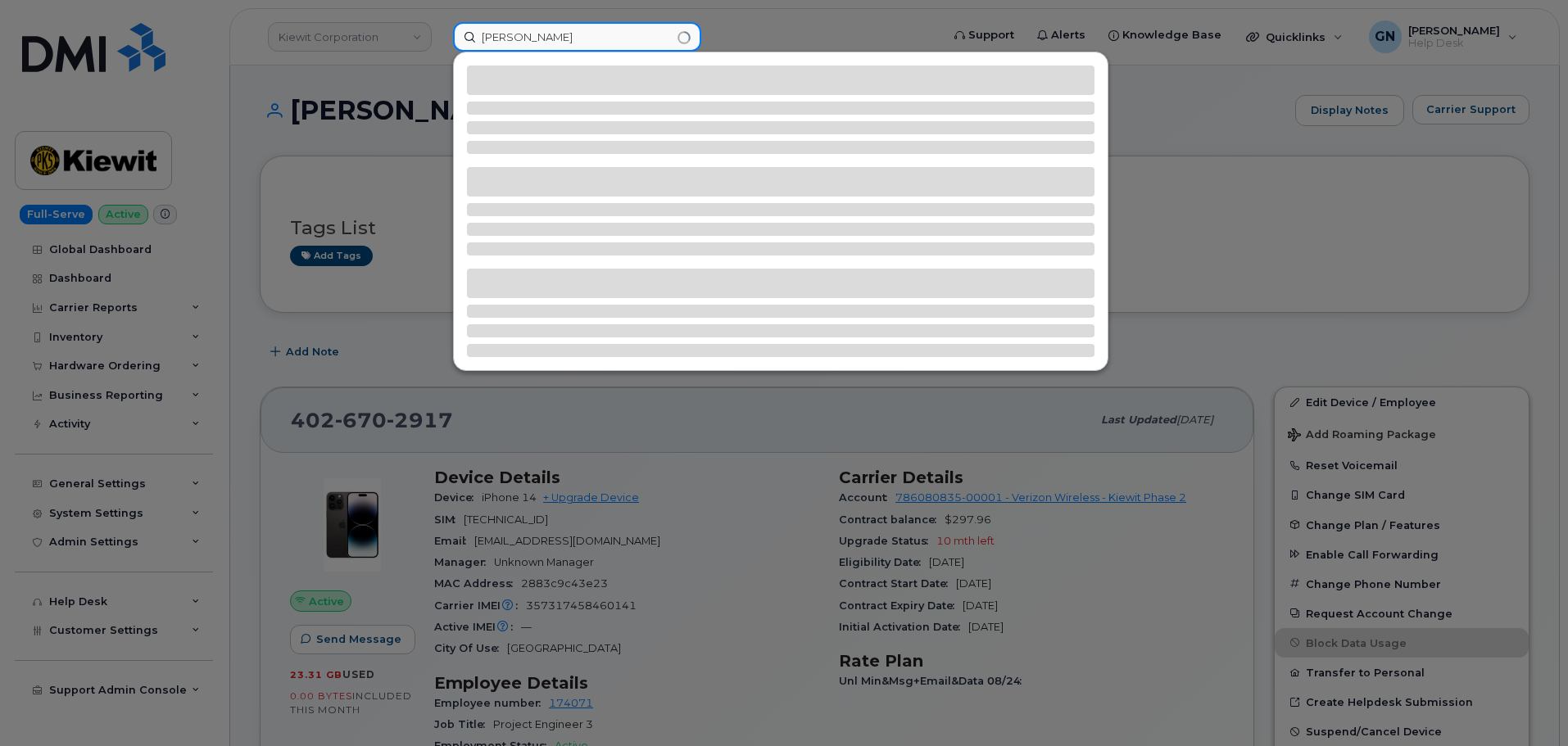
type input "Jamie Kinney"
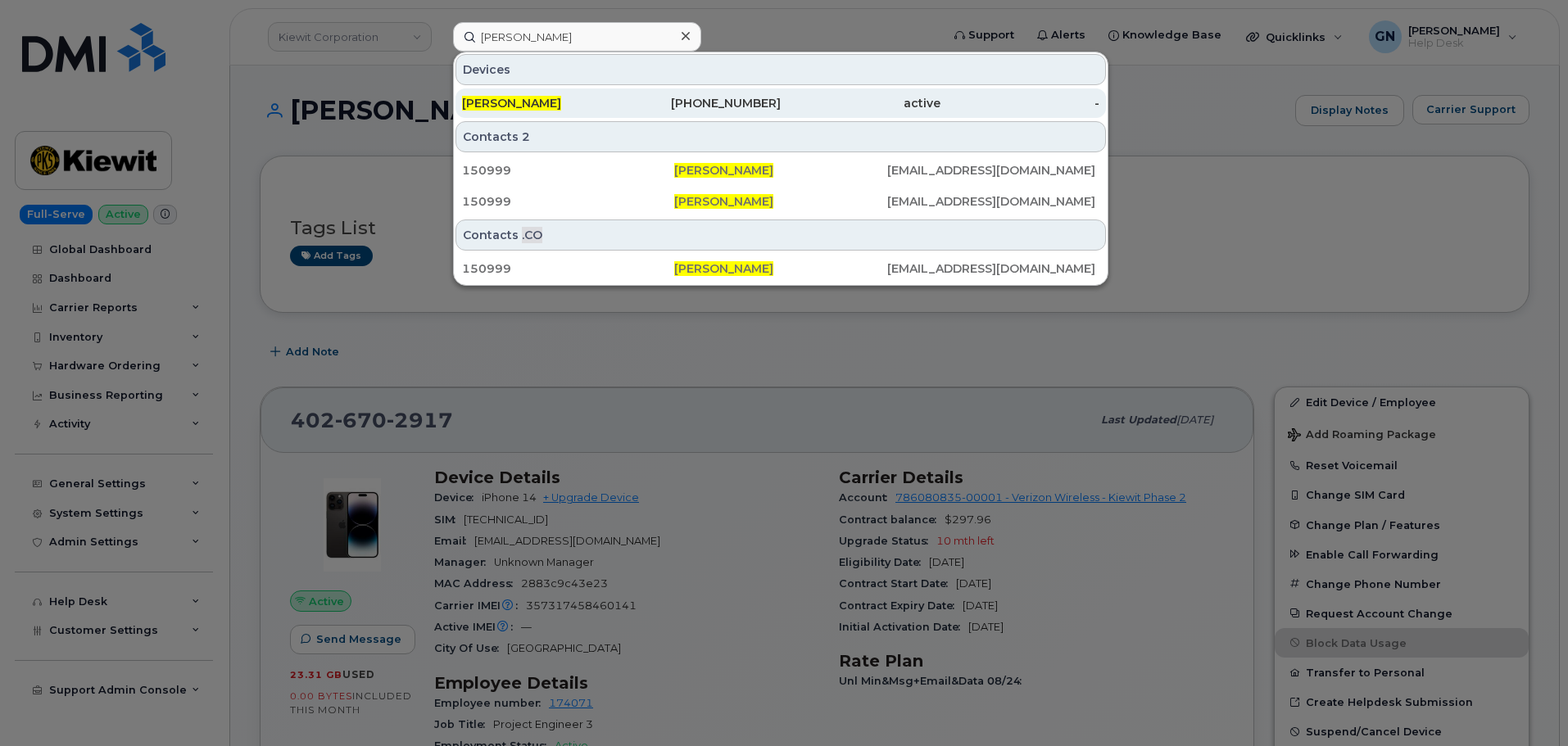
click at [522, 109] on span "JAMIE KINNEY" at bounding box center [511, 103] width 99 height 14
click at [540, 98] on span "JAMIE KINNEY" at bounding box center [511, 103] width 99 height 14
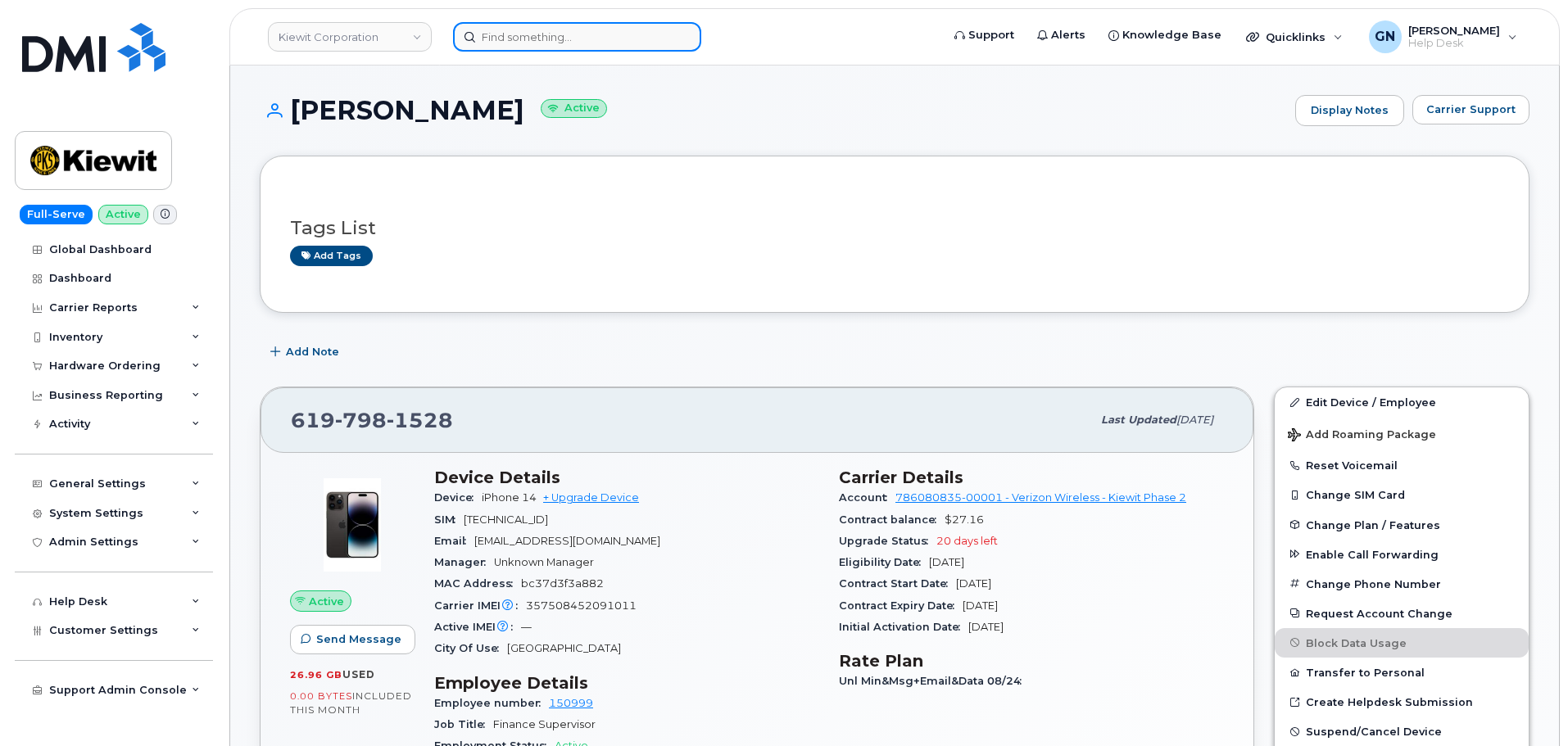
click at [572, 31] on input at bounding box center [577, 36] width 248 height 30
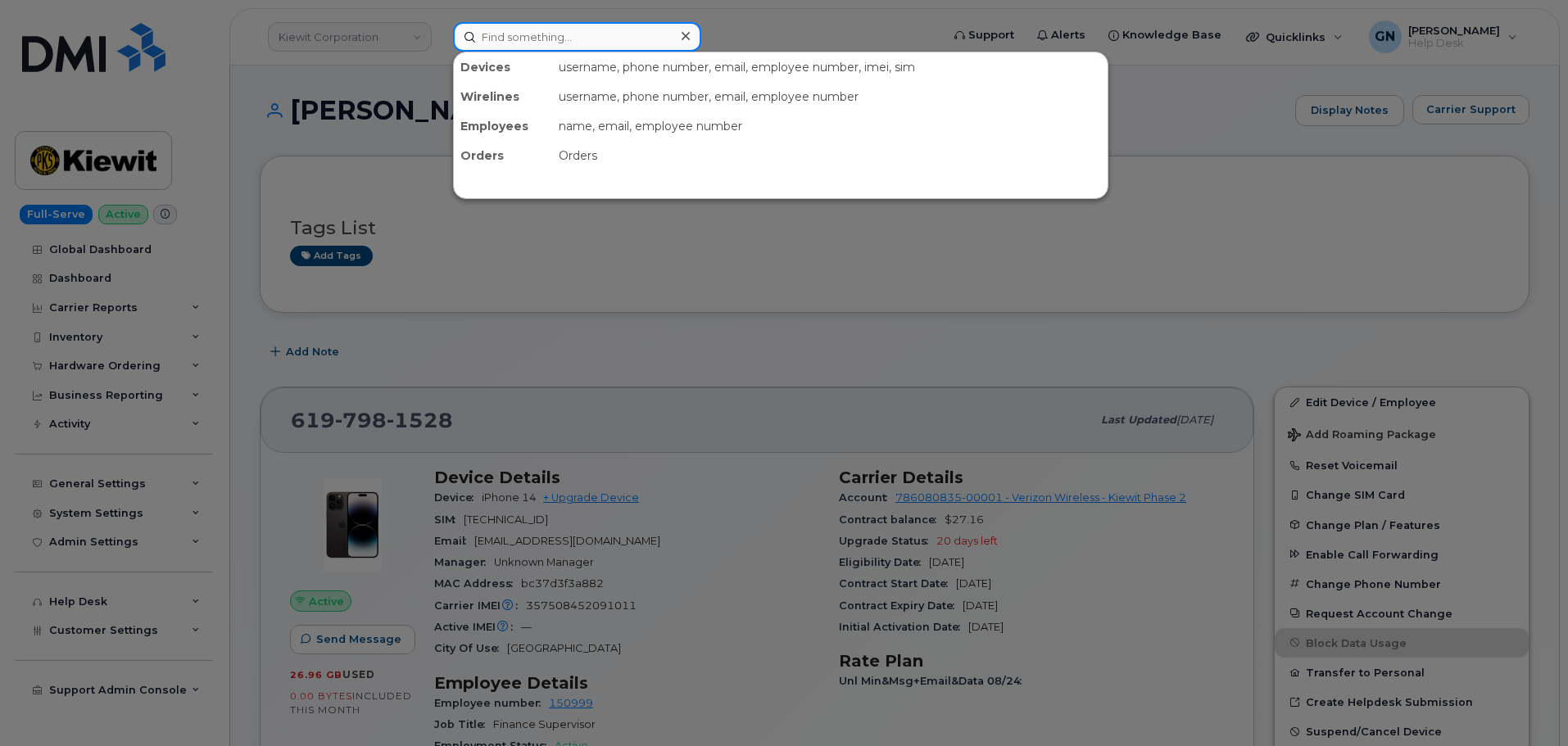
paste input "Ray Deloatch"
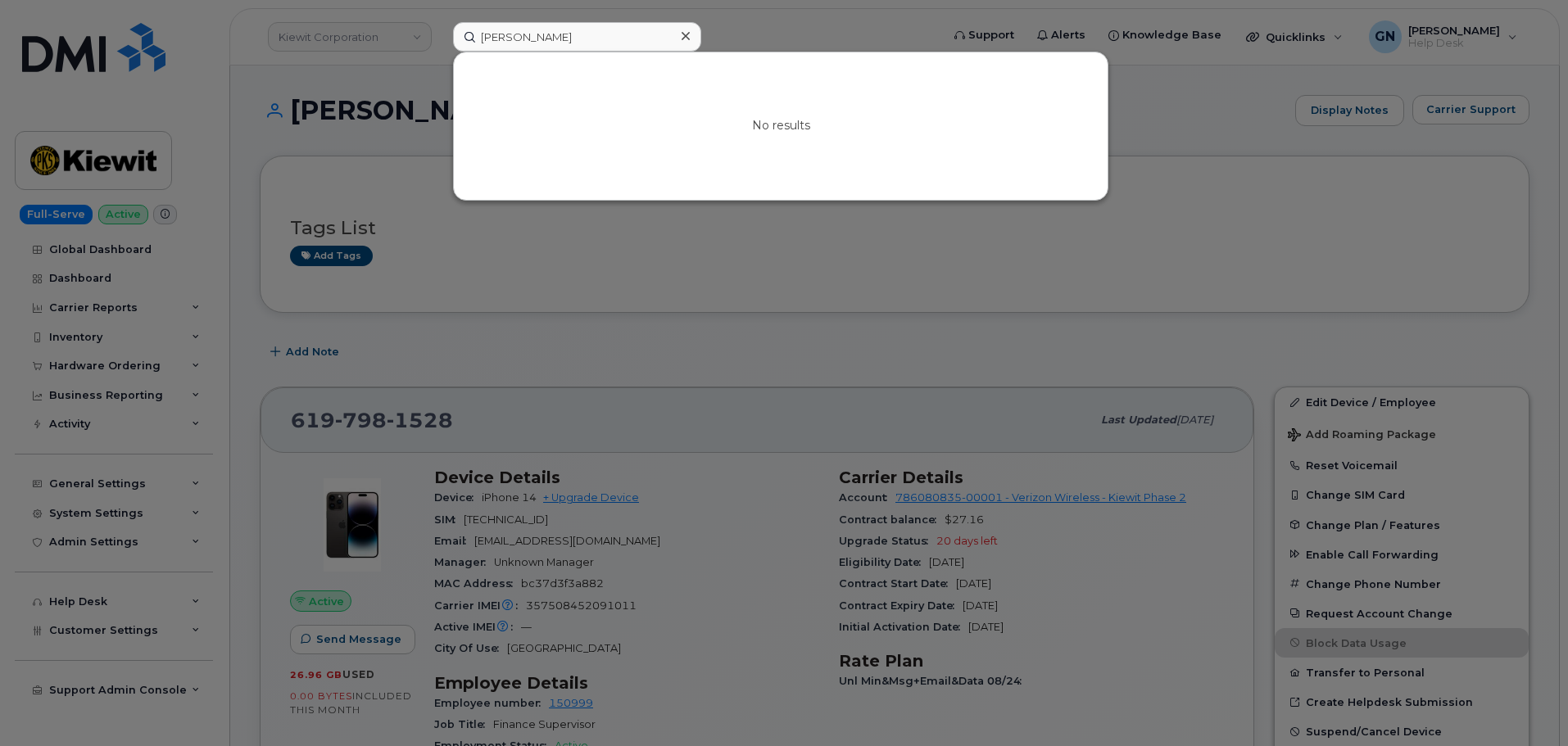
click at [1244, 320] on div at bounding box center [784, 373] width 1568 height 746
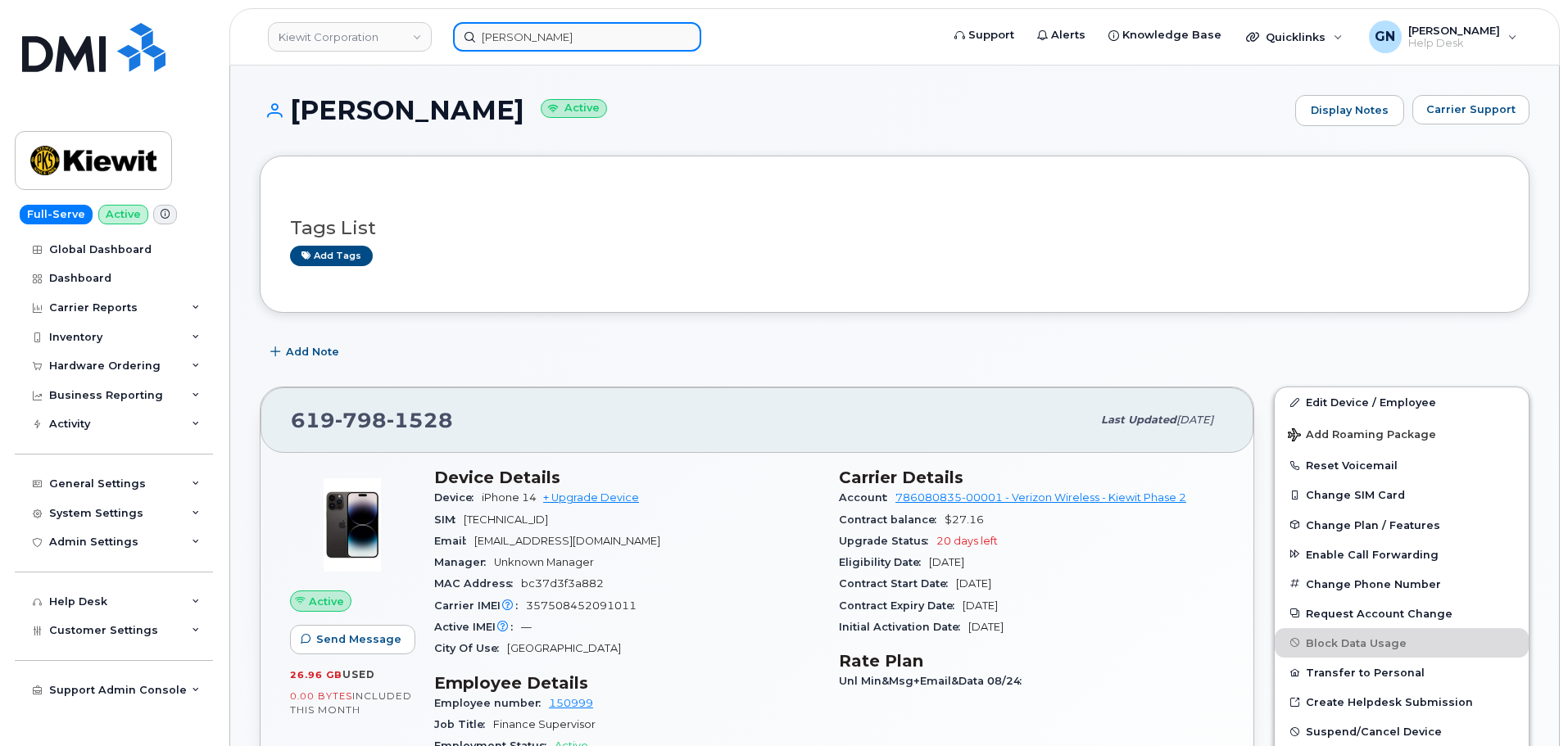
click at [561, 32] on input "Ray Deloatch" at bounding box center [577, 36] width 248 height 30
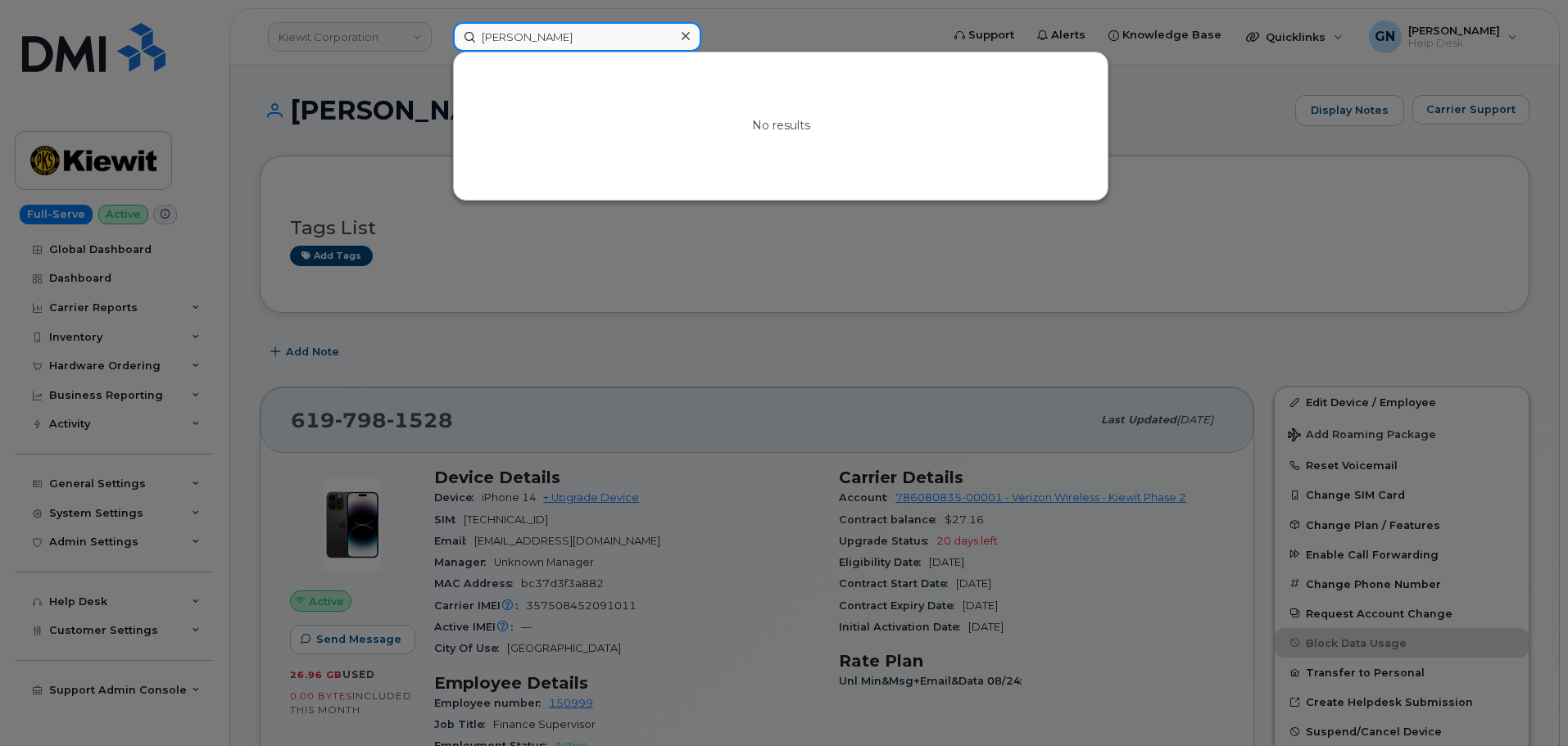
click at [564, 33] on input "Ray Deloatch" at bounding box center [577, 36] width 248 height 30
click at [565, 36] on input "Ray Deloatch" at bounding box center [577, 36] width 248 height 30
click at [565, 37] on input "Ray Deloatch" at bounding box center [577, 36] width 248 height 30
click at [575, 41] on input "Ray Deloatch" at bounding box center [577, 36] width 248 height 30
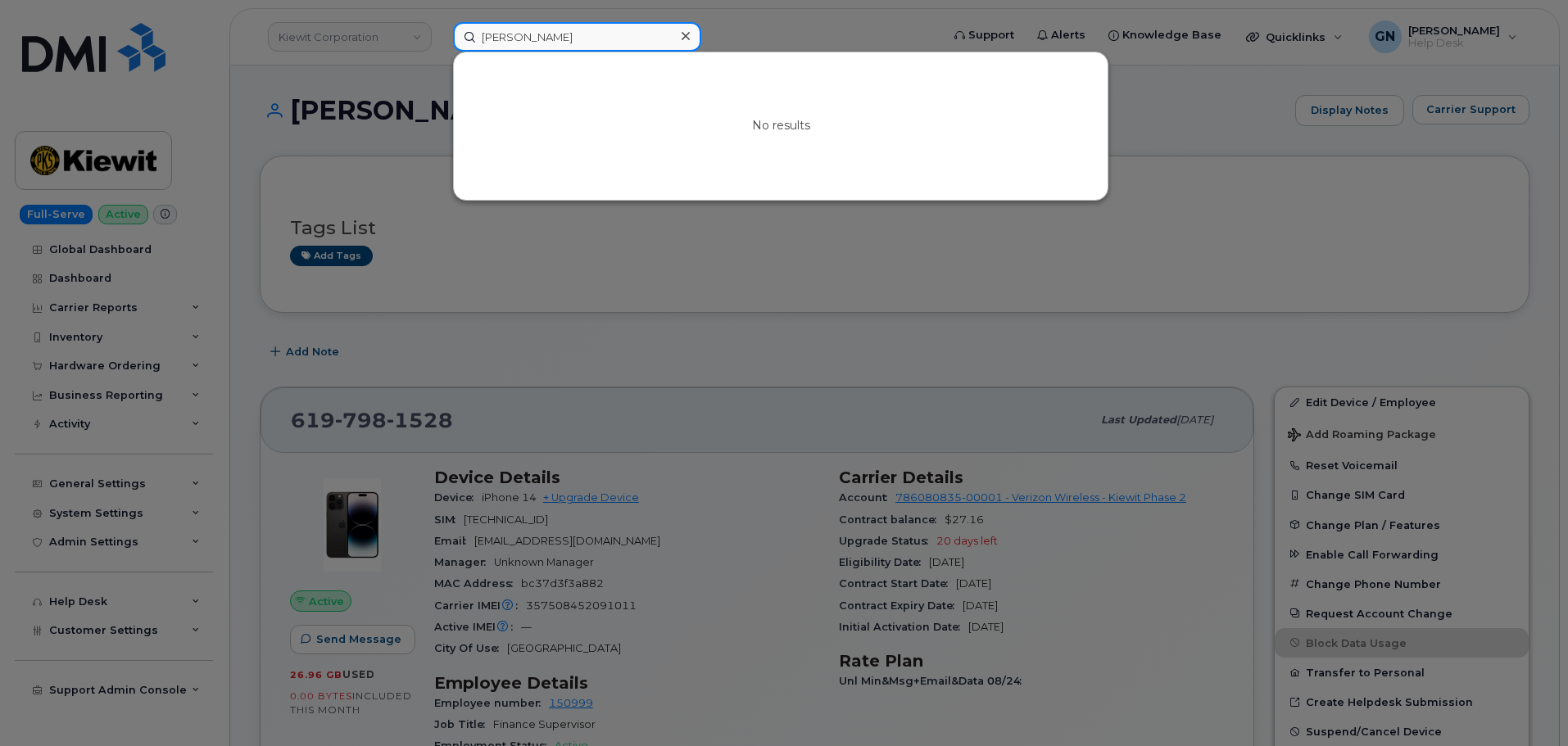
click at [576, 41] on input "Ray Deloatch" at bounding box center [577, 36] width 248 height 30
paste input "mond"
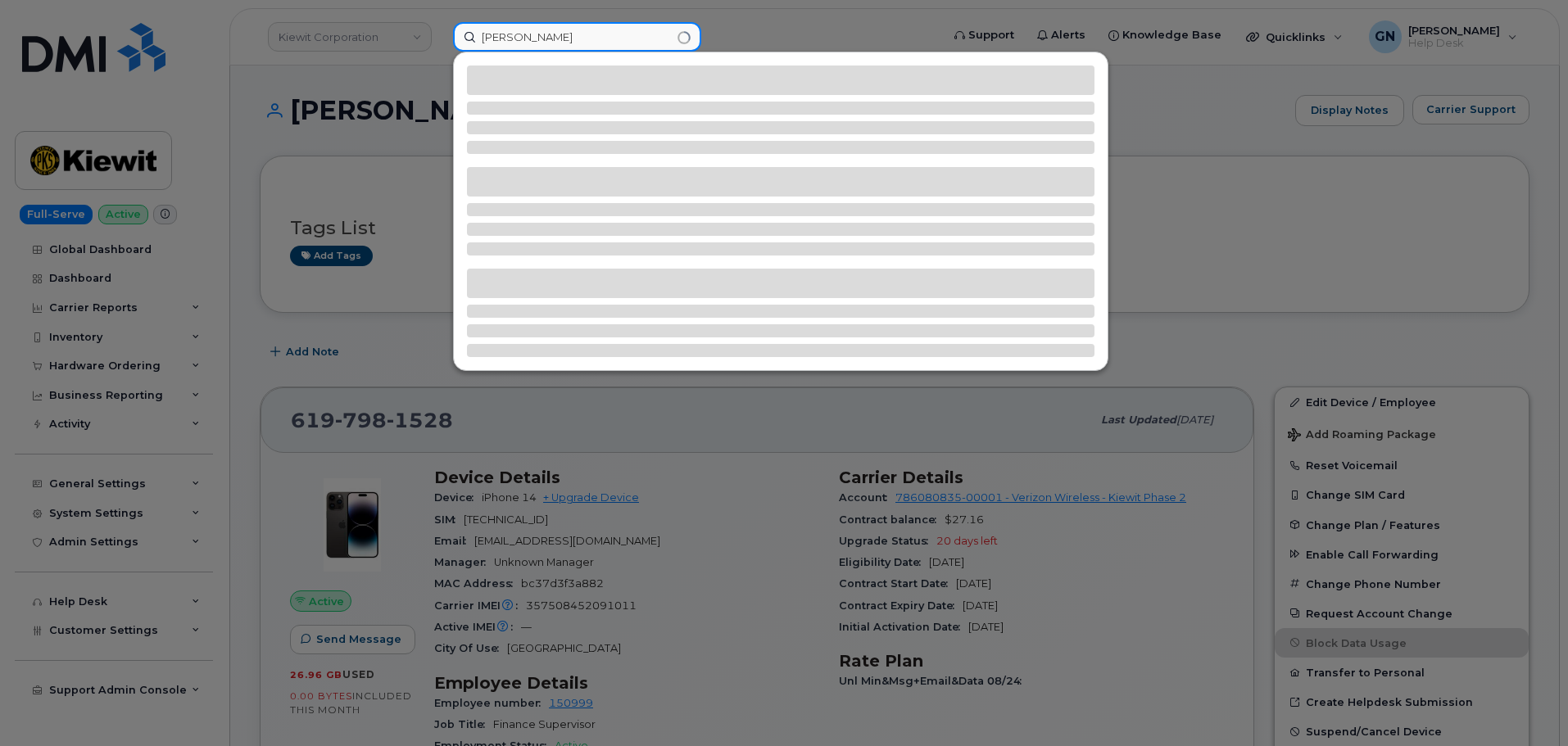
type input "Raymond Deloatch"
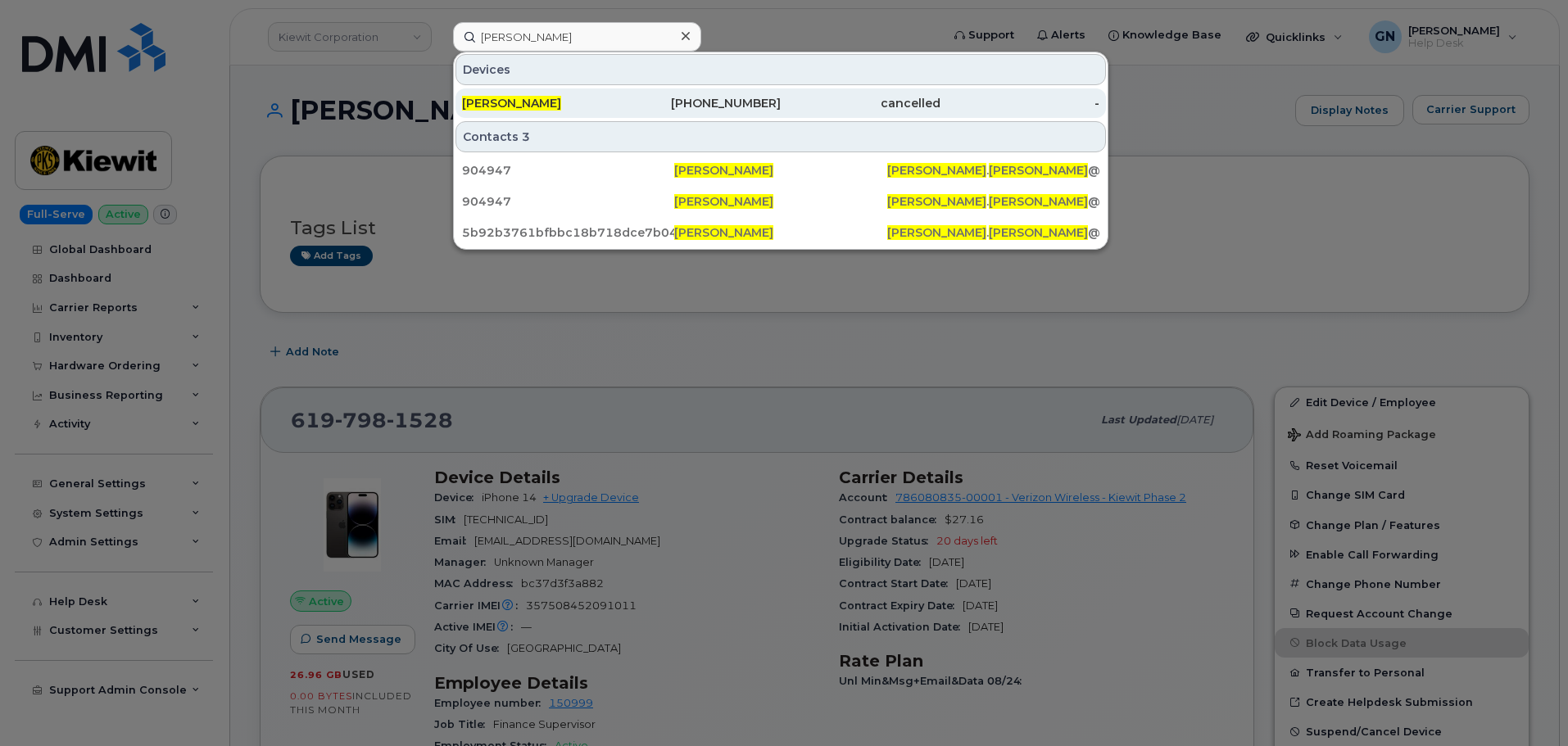
click at [756, 97] on div "402-803-4262" at bounding box center [701, 103] width 159 height 16
click at [598, 99] on div "RAYMOND DELOATCH" at bounding box center [542, 103] width 159 height 16
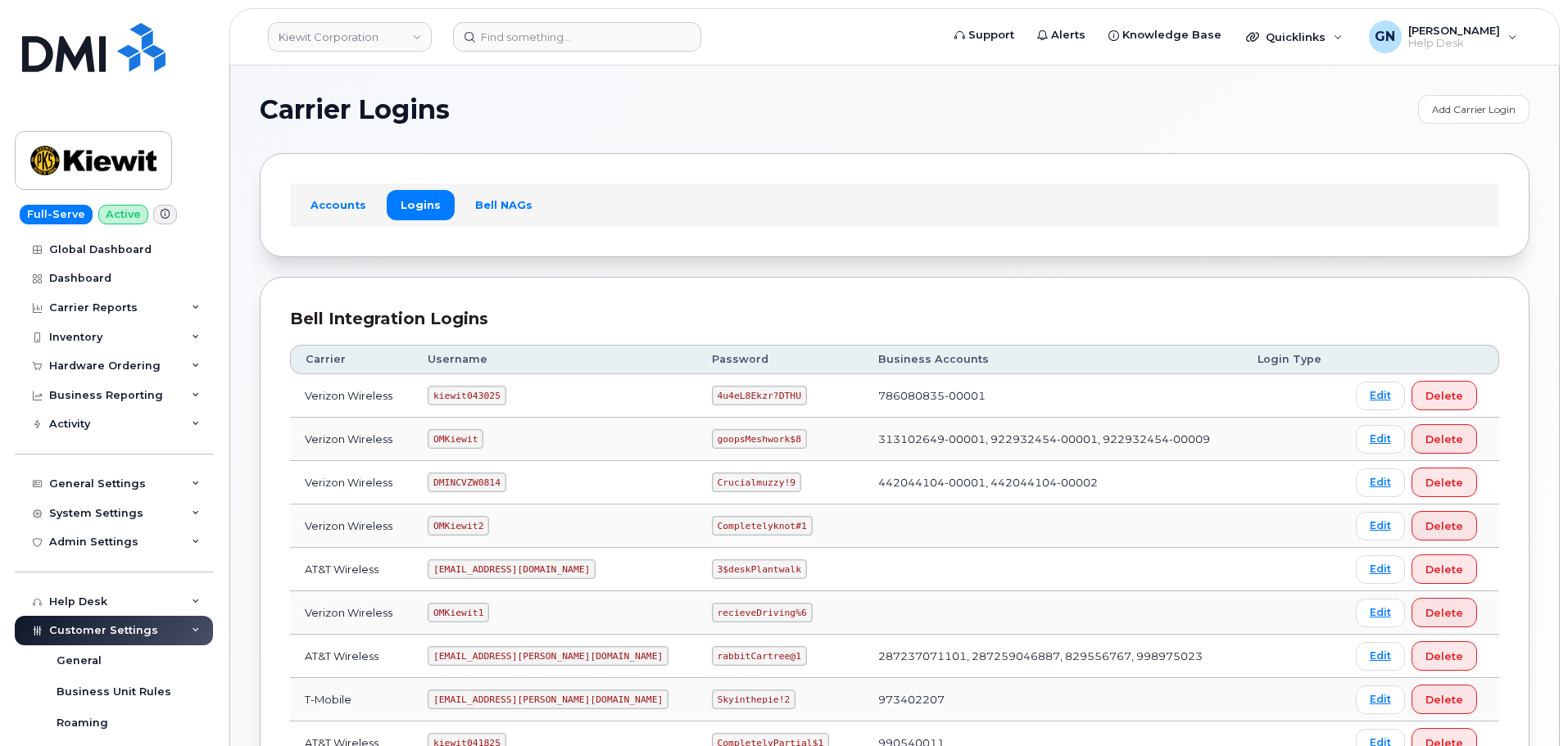
click at [489, 387] on code "kiewit043025" at bounding box center [466, 395] width 78 height 19
click at [481, 393] on code "kiewit043025" at bounding box center [466, 395] width 78 height 19
copy code "kiewit043025"
click at [711, 396] on code "4u4eL8Ekzr?DTHU" at bounding box center [759, 395] width 95 height 19
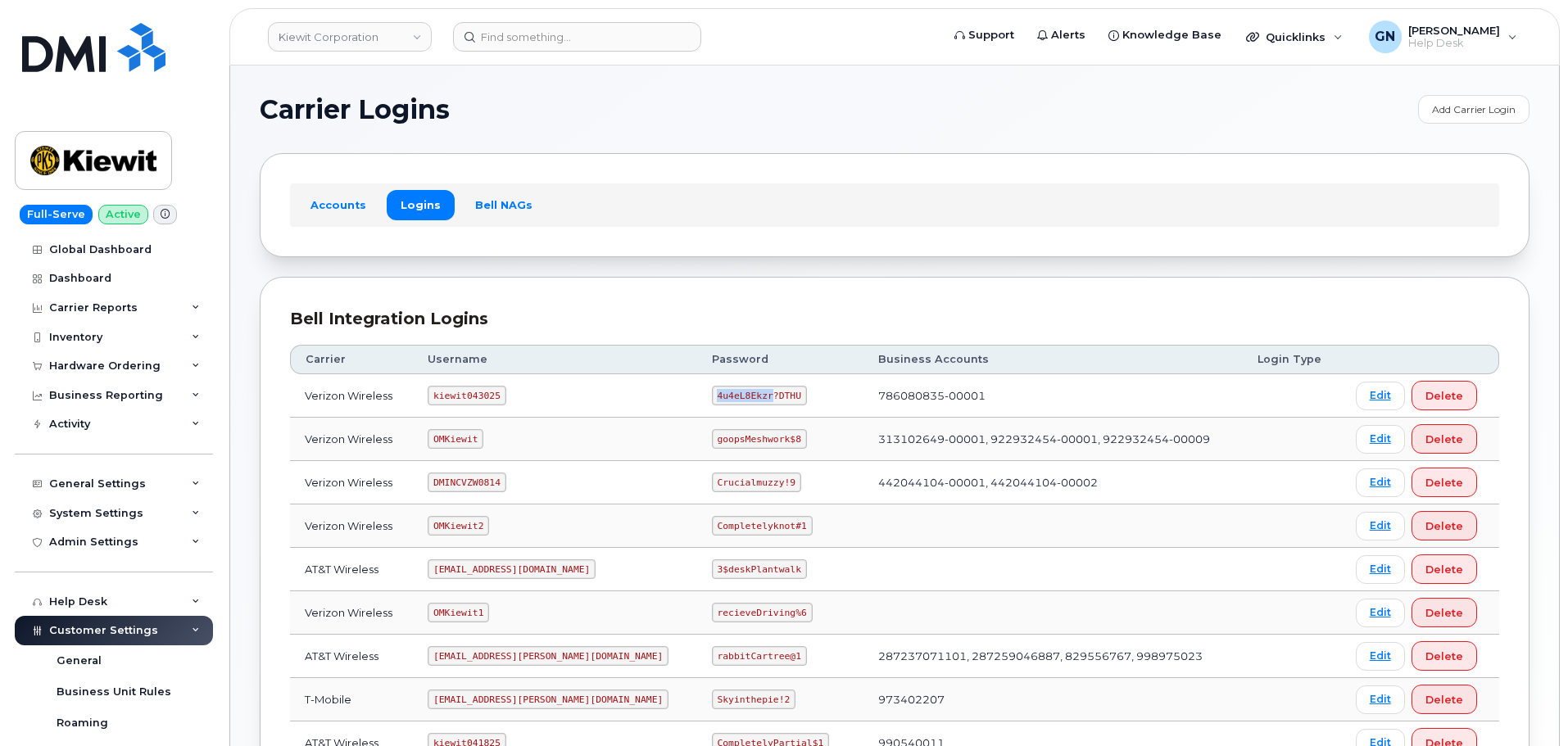
click at [711, 396] on code "4u4eL8Ekzr?DTHU" at bounding box center [759, 395] width 95 height 19
copy code "4u4eL8Ekzr?DTHU"
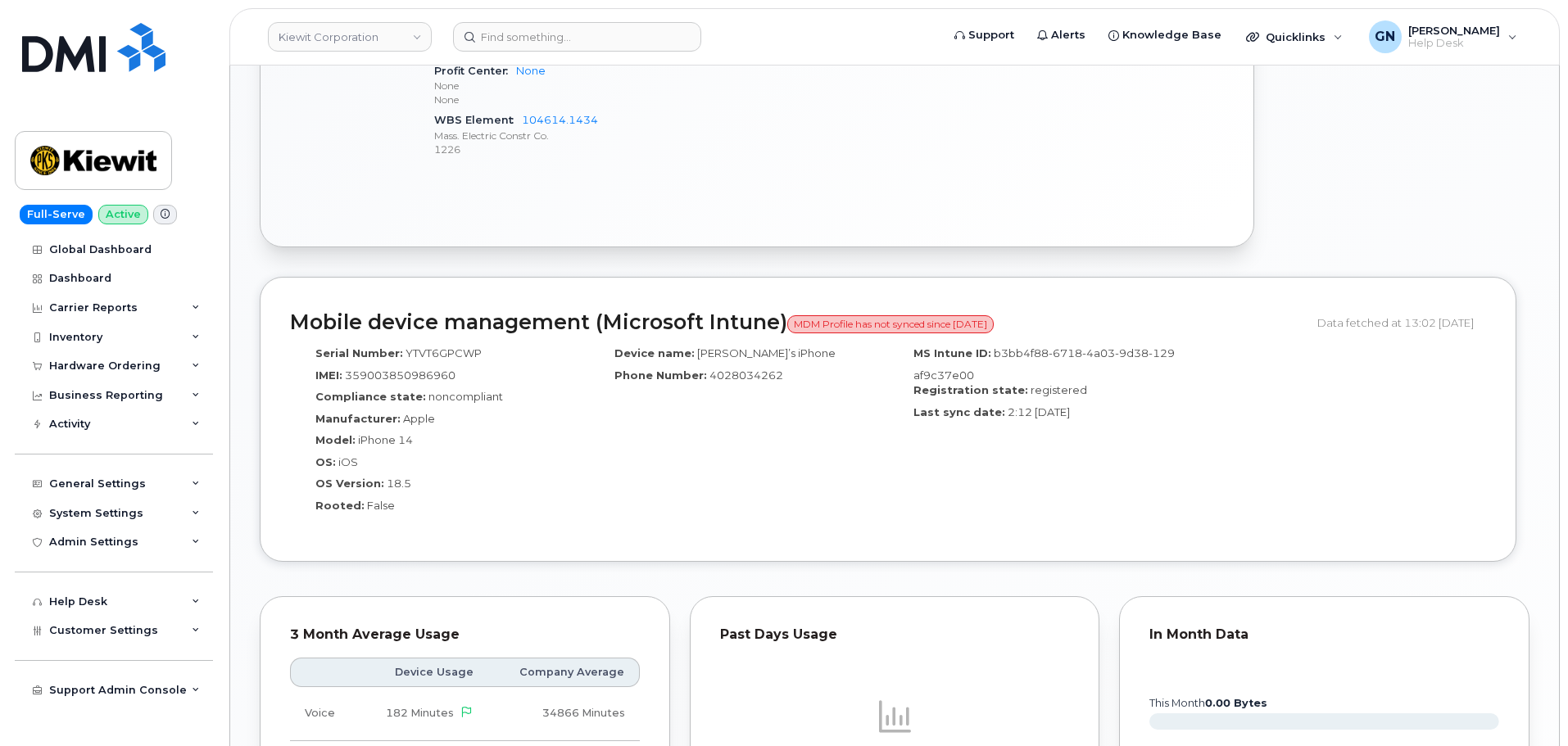
scroll to position [968, 0]
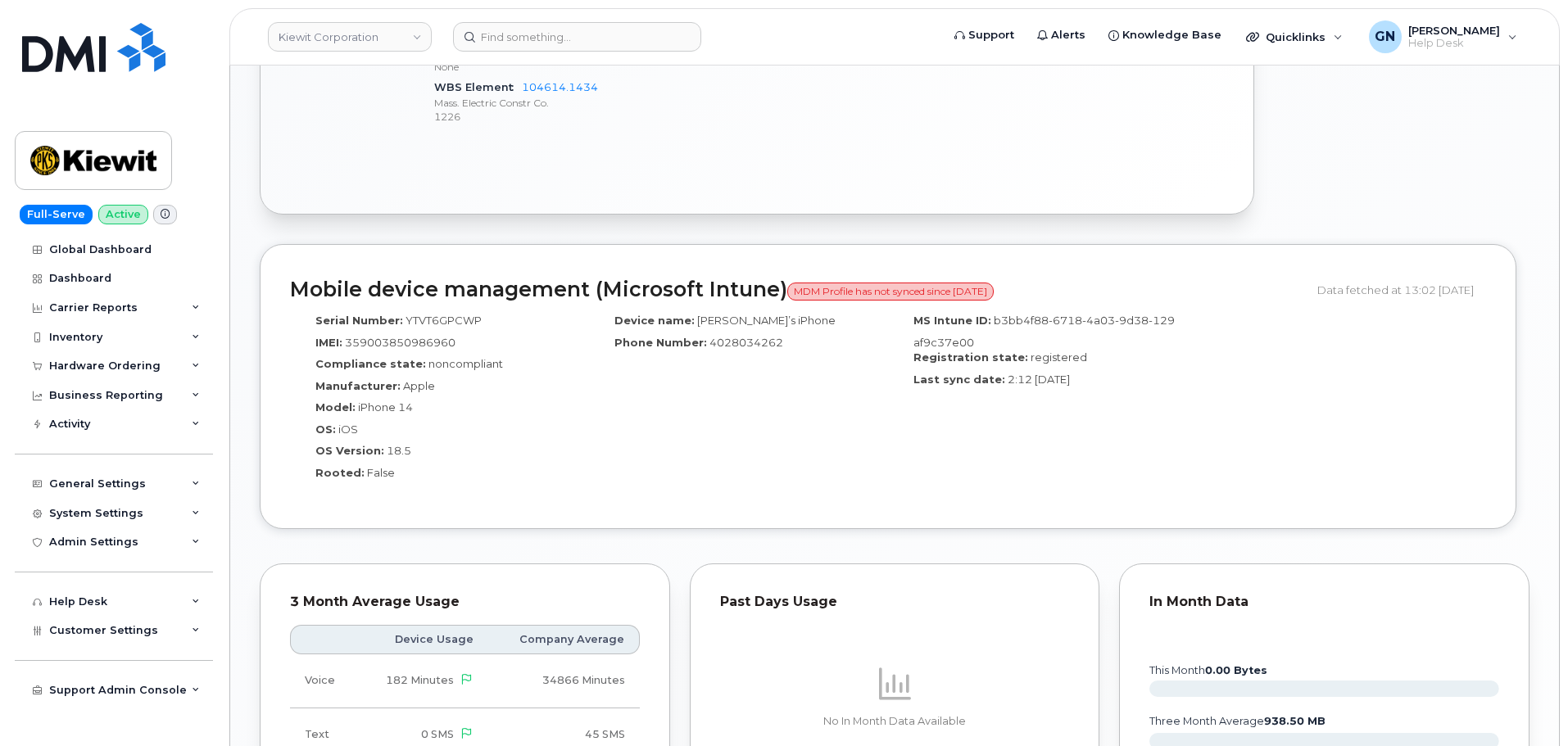
drag, startPoint x: 1024, startPoint y: 365, endPoint x: 1102, endPoint y: 374, distance: 78.5
click at [1102, 374] on div "Last sync date: 2:12 [DATE]" at bounding box center [1037, 382] width 275 height 22
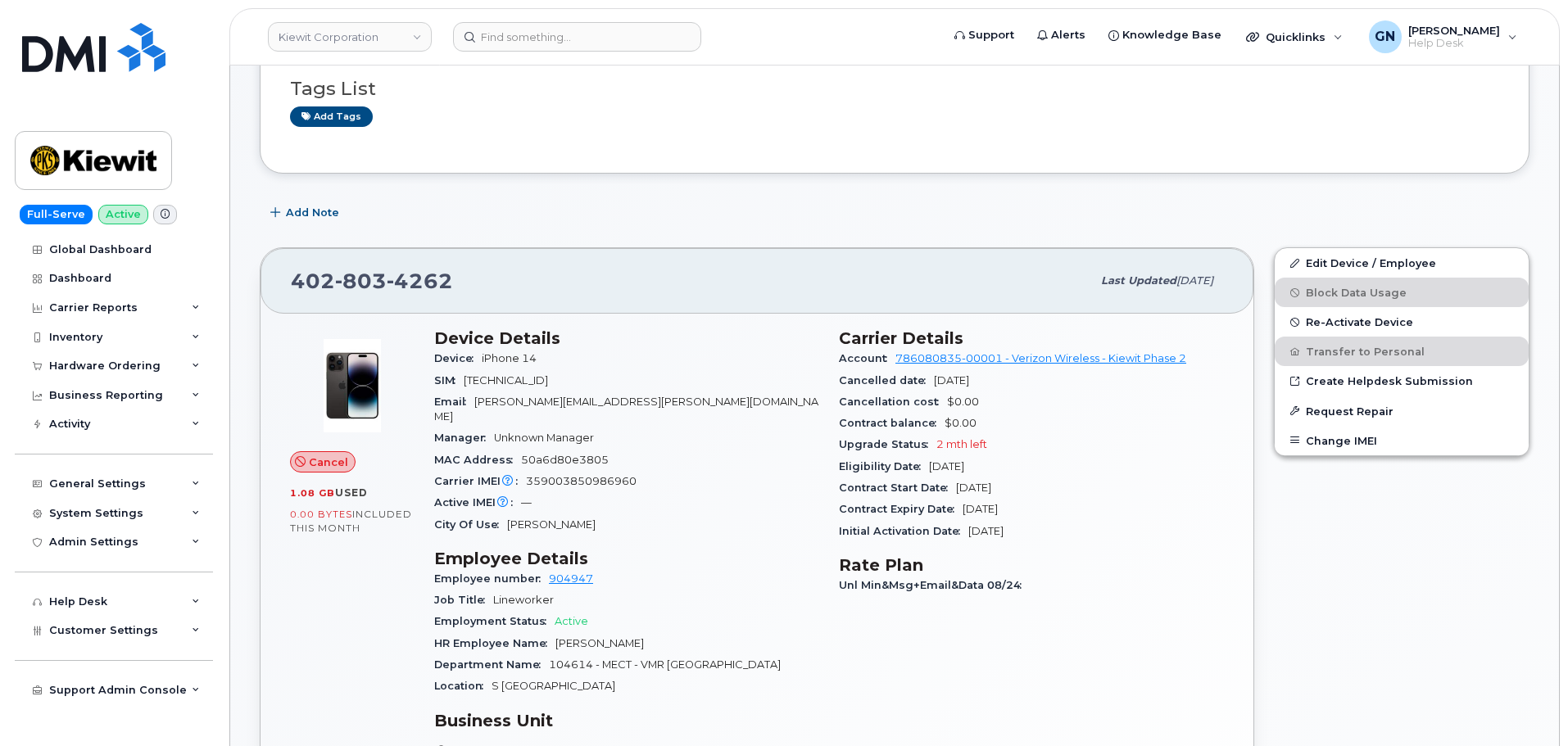
scroll to position [0, 0]
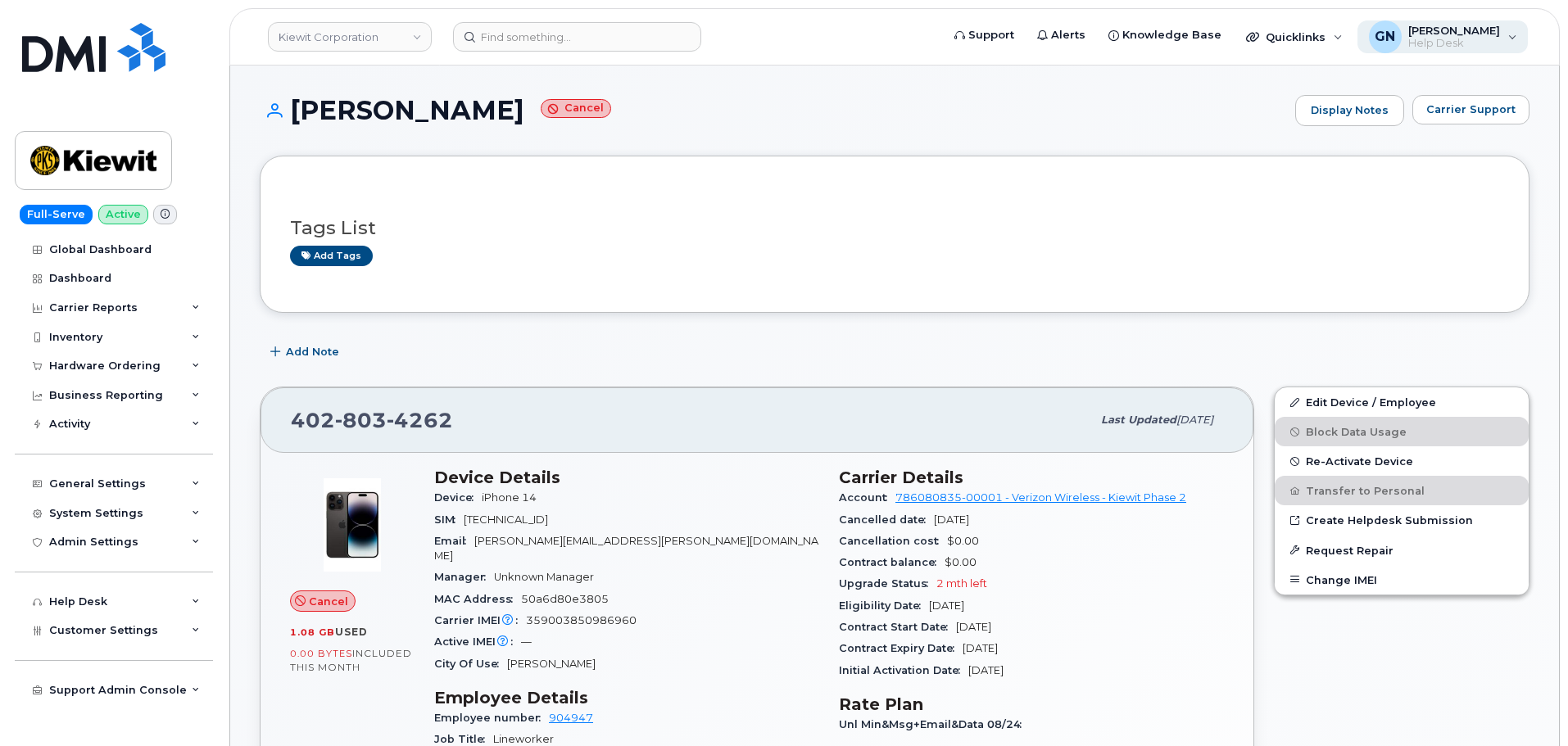
click at [1497, 42] on span "Help Desk" at bounding box center [1454, 42] width 92 height 13
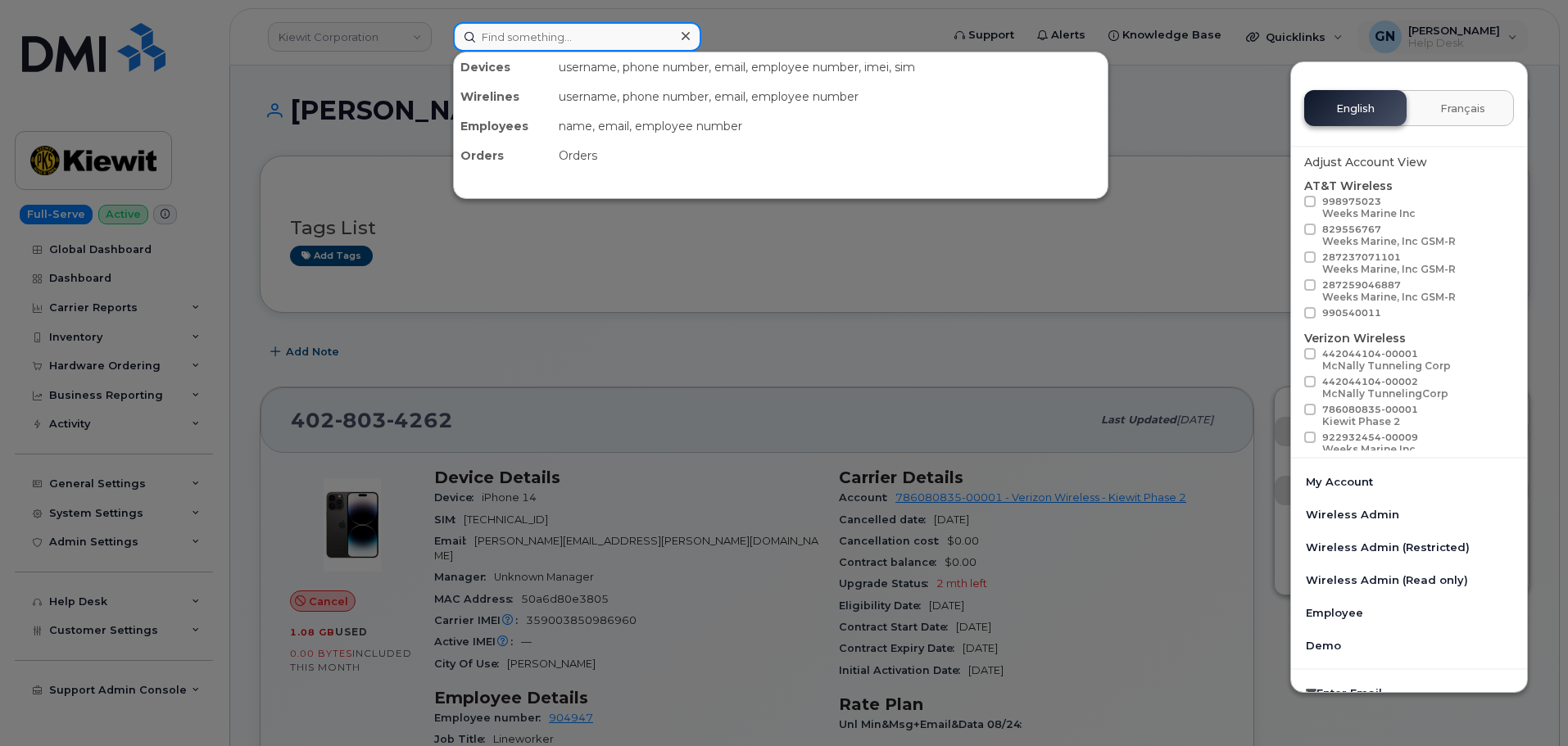
click at [538, 33] on input at bounding box center [577, 36] width 248 height 30
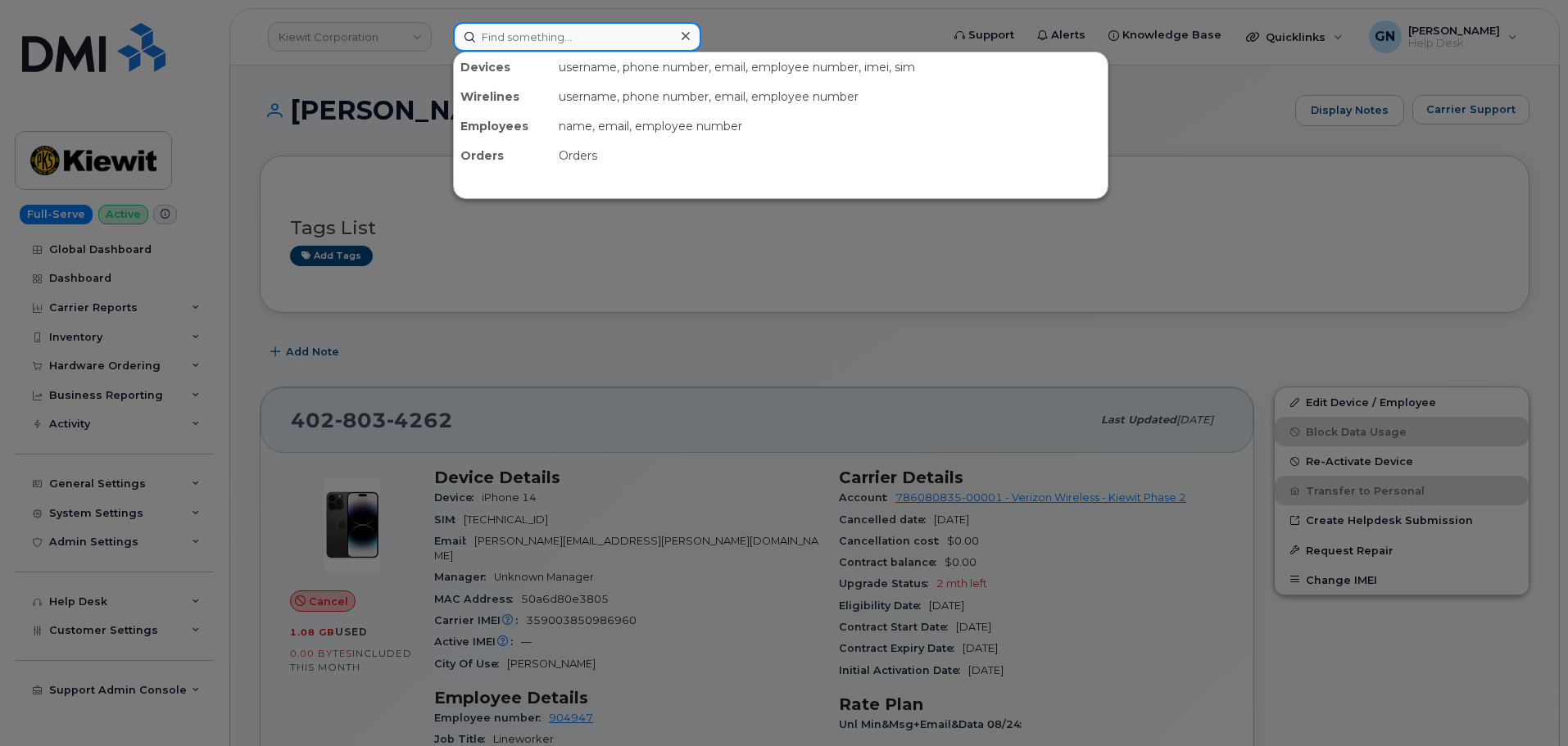
paste input "8643865234"
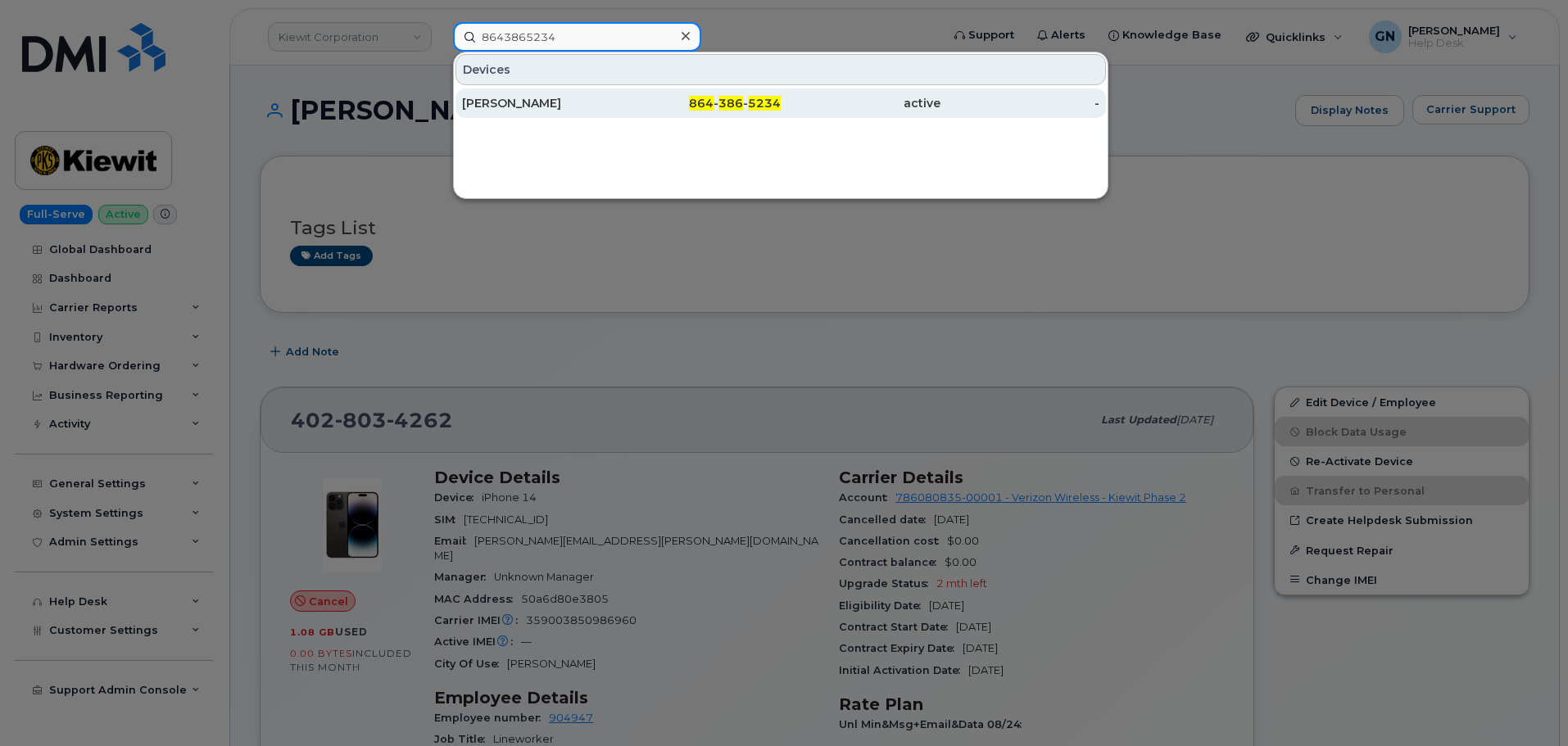
type input "8643865234"
click at [572, 92] on div "[PERSON_NAME]" at bounding box center [542, 103] width 159 height 30
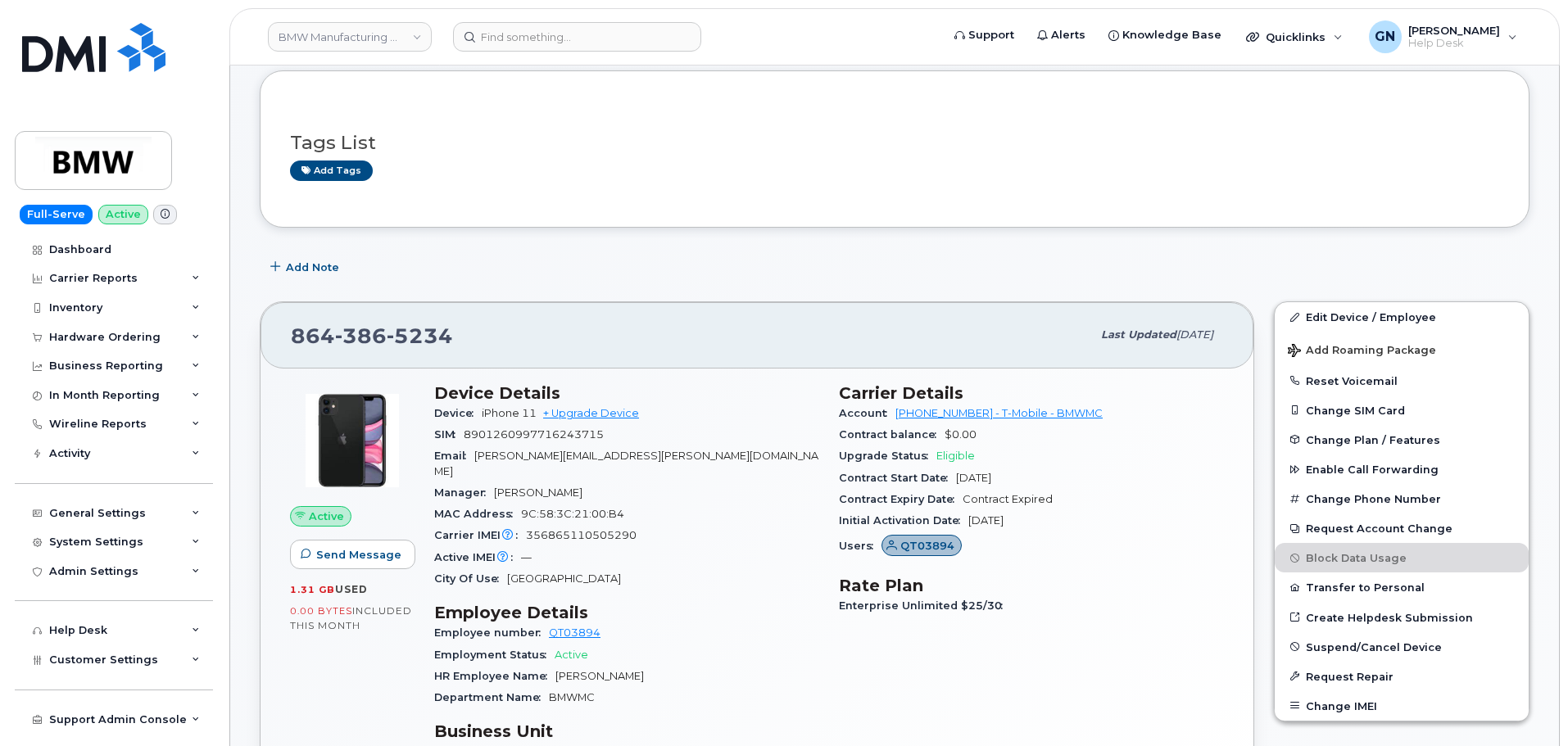
scroll to position [246, 0]
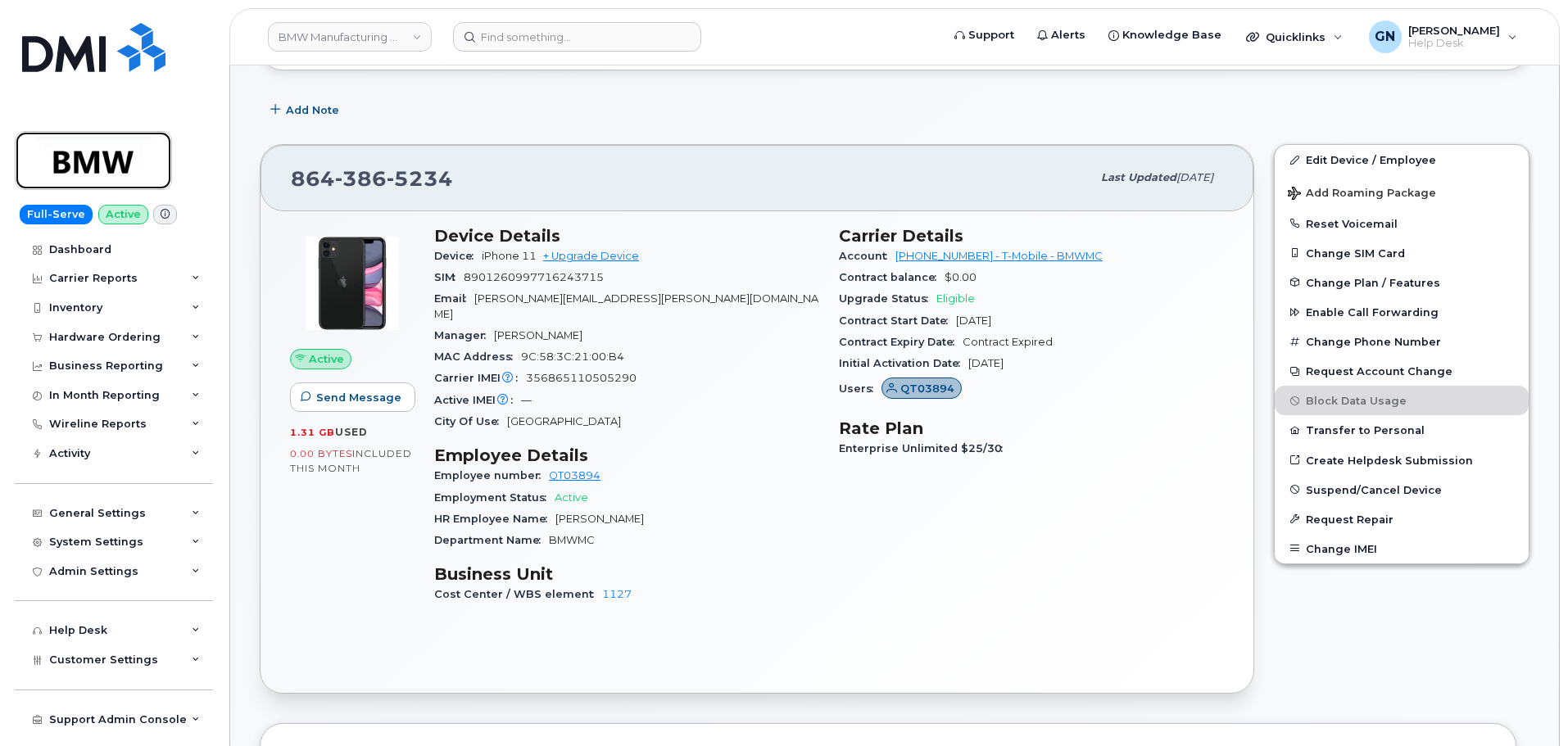
drag, startPoint x: 103, startPoint y: 164, endPoint x: 129, endPoint y: 172, distance: 27.2
click at [103, 164] on img at bounding box center [93, 160] width 126 height 47
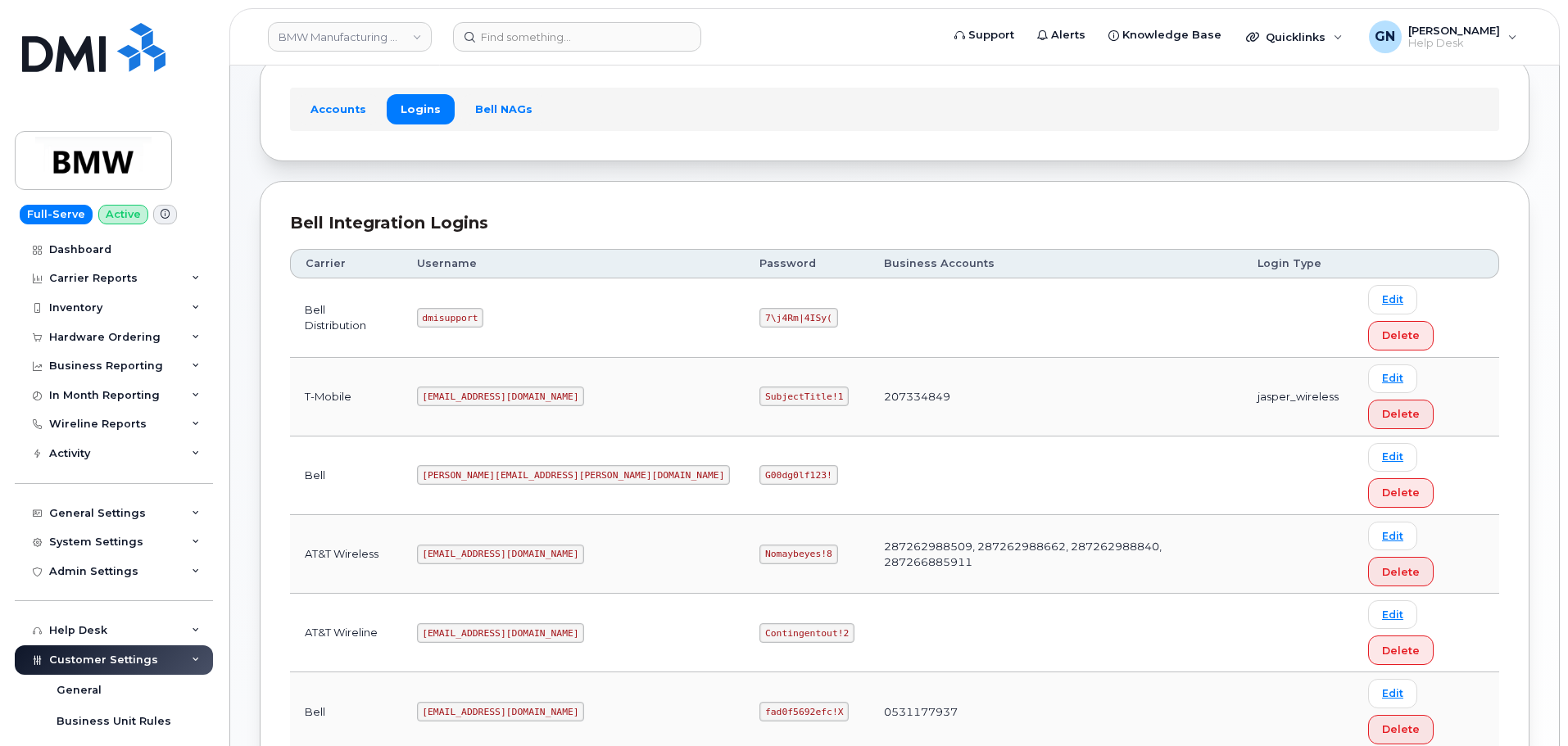
scroll to position [115, 0]
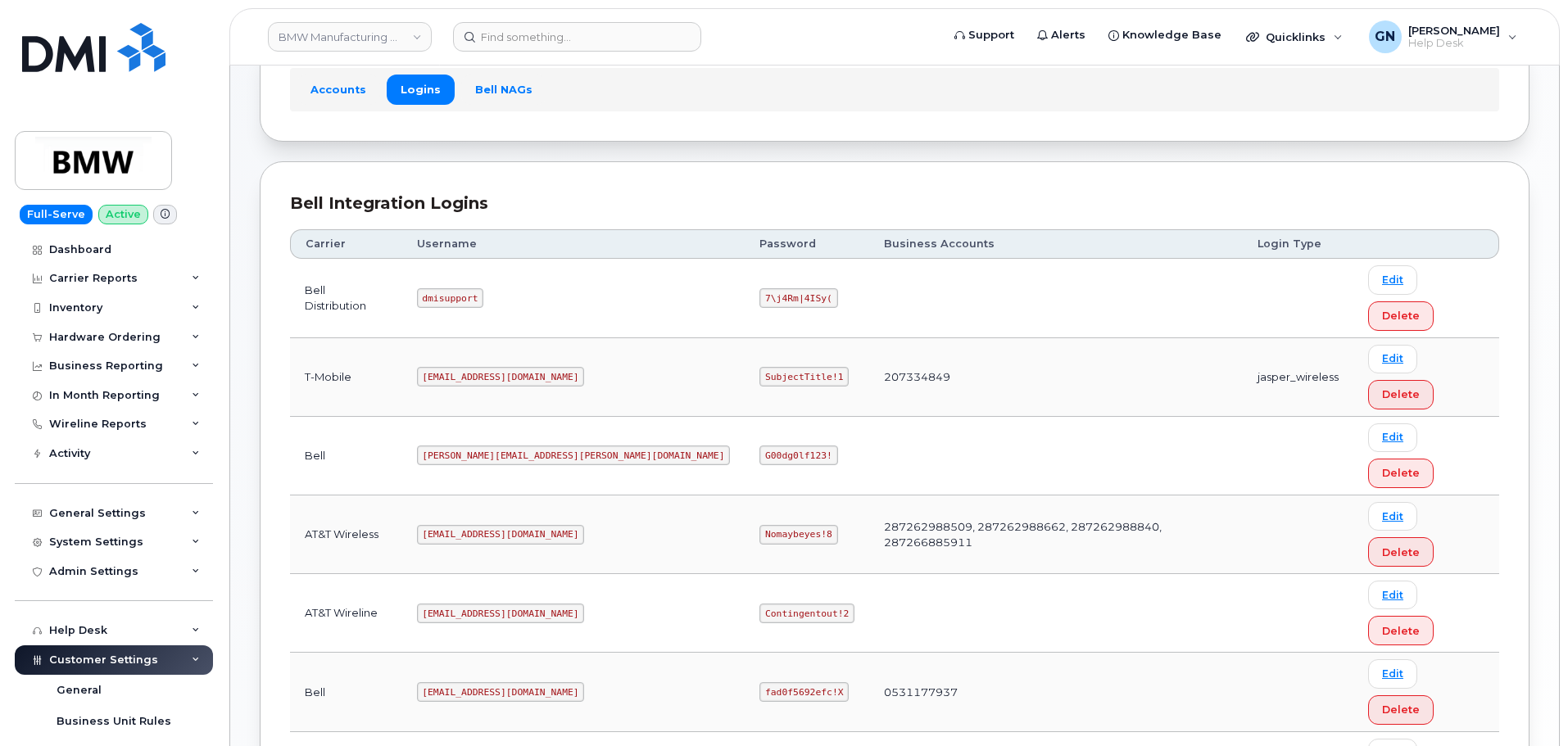
drag, startPoint x: 445, startPoint y: 585, endPoint x: 516, endPoint y: 591, distance: 71.3
copy code "MS-BMW@dminc.com"
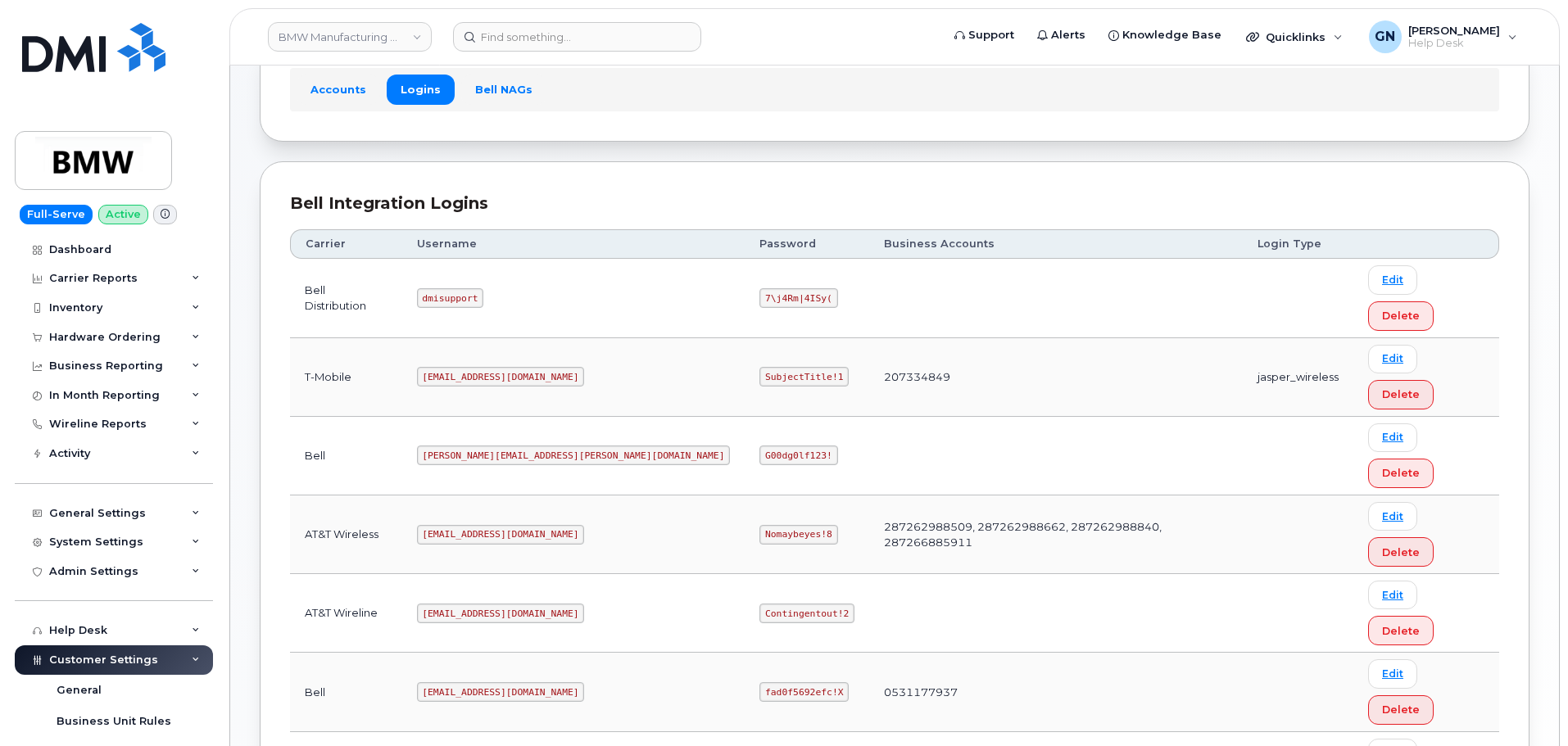
copy code "SubjectTitle!1"
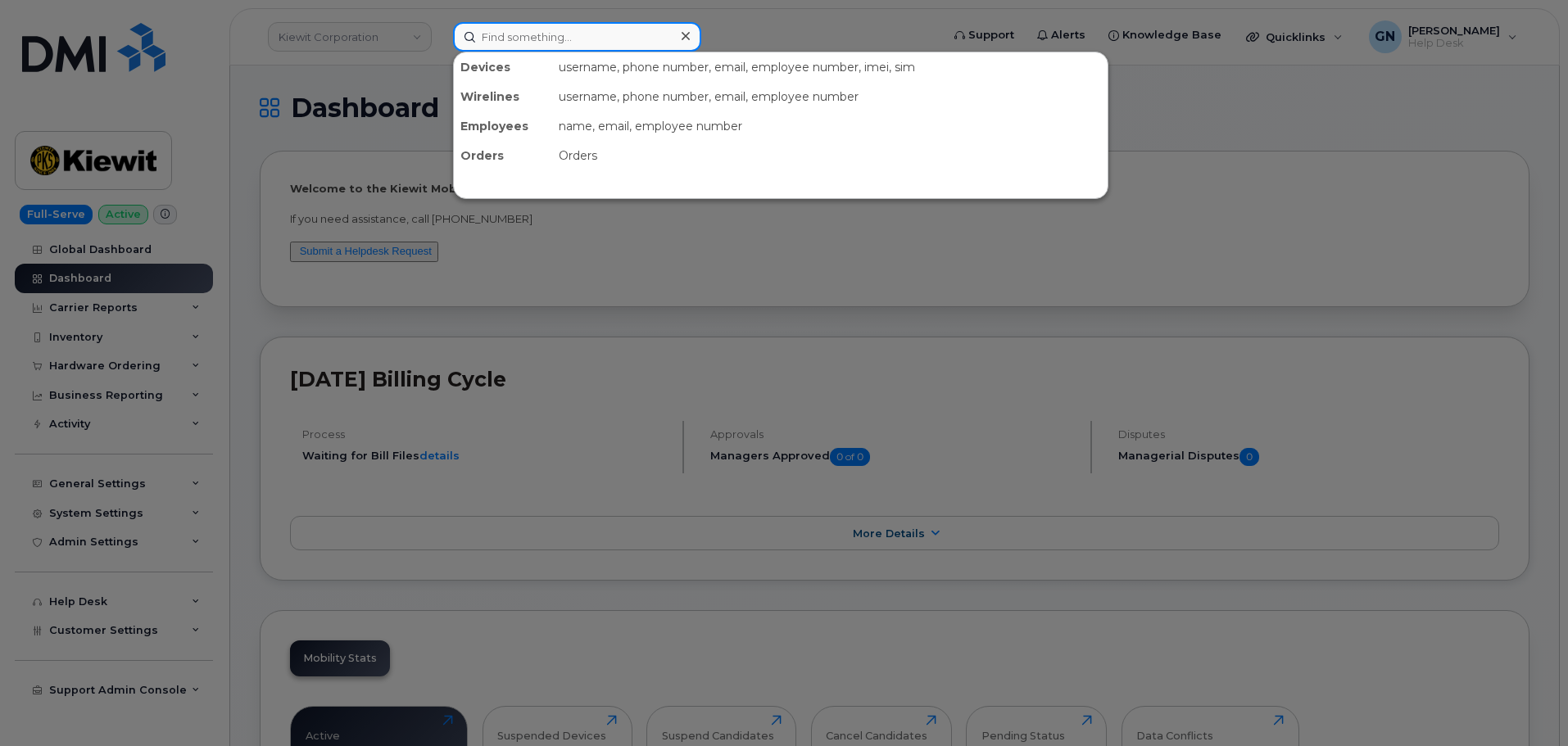
click at [534, 31] on input at bounding box center [577, 36] width 248 height 30
paste input "9134810698"
type input "9134810698"
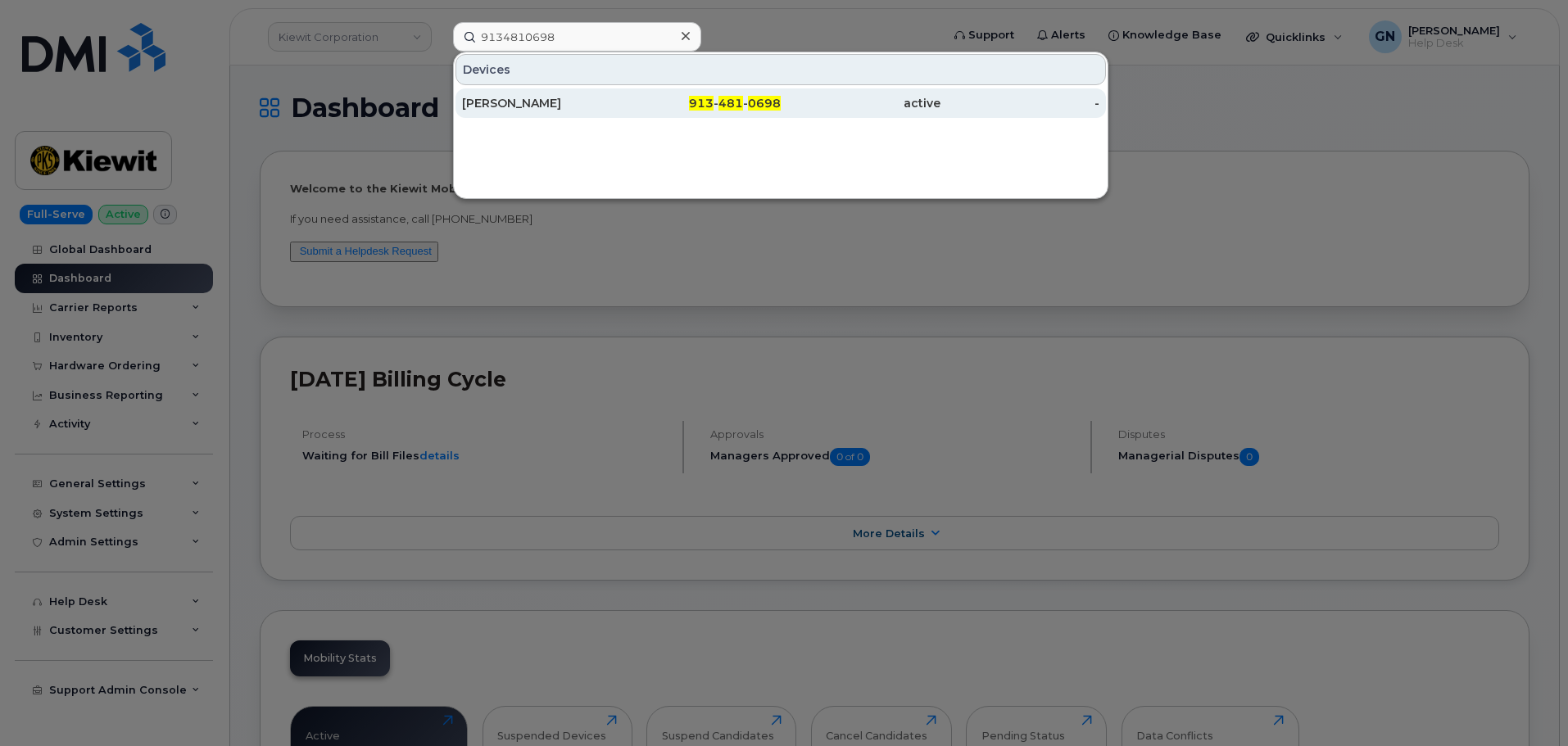
click at [656, 106] on div "913 - 481 - 0698" at bounding box center [701, 103] width 159 height 16
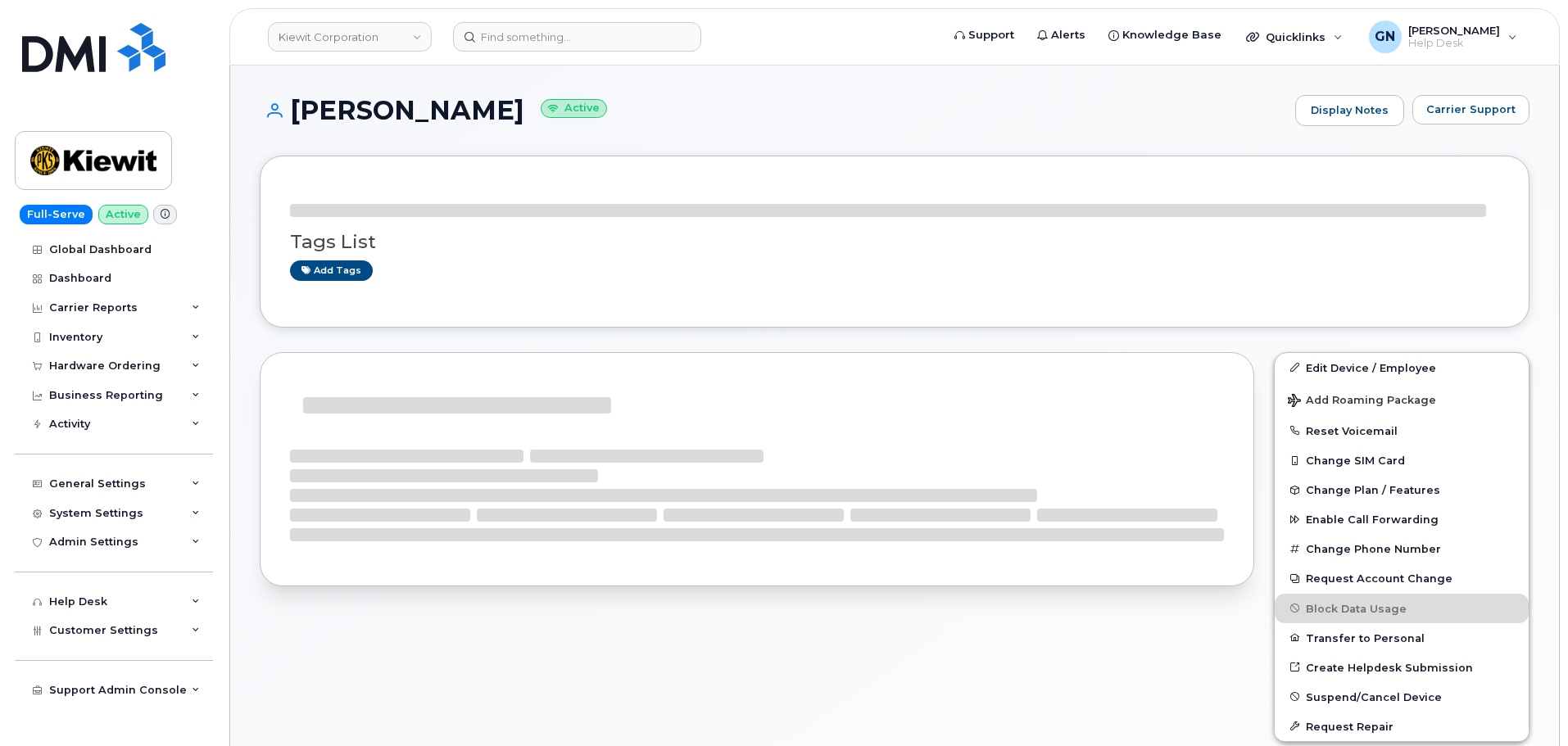
click at [348, 109] on h1 "[PERSON_NAME] Active" at bounding box center [773, 110] width 1027 height 29
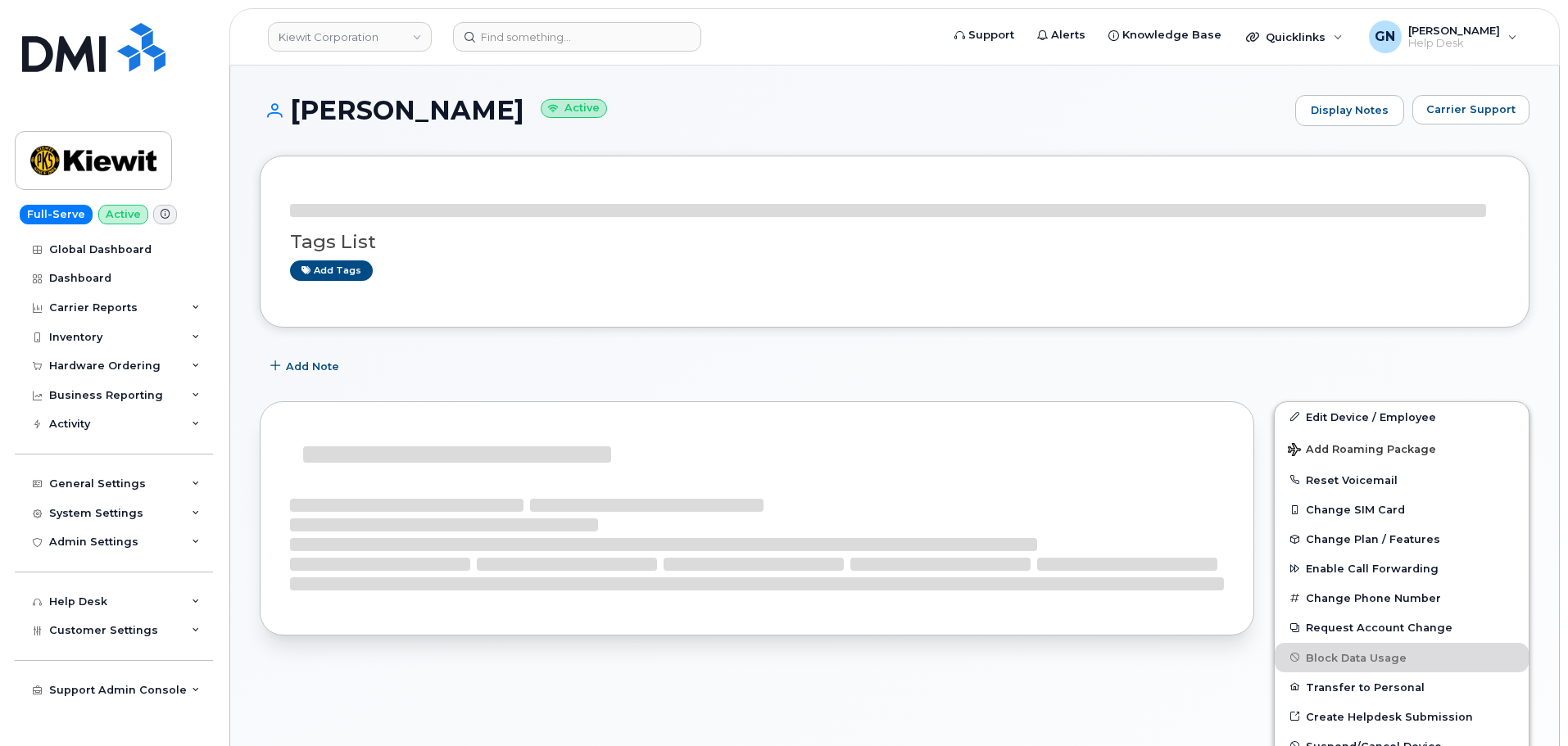
drag, startPoint x: 0, startPoint y: 0, endPoint x: 420, endPoint y: 106, distance: 433.2
click at [420, 106] on h1 "[PERSON_NAME] Active" at bounding box center [773, 110] width 1027 height 29
copy h1 "[PERSON_NAME]"
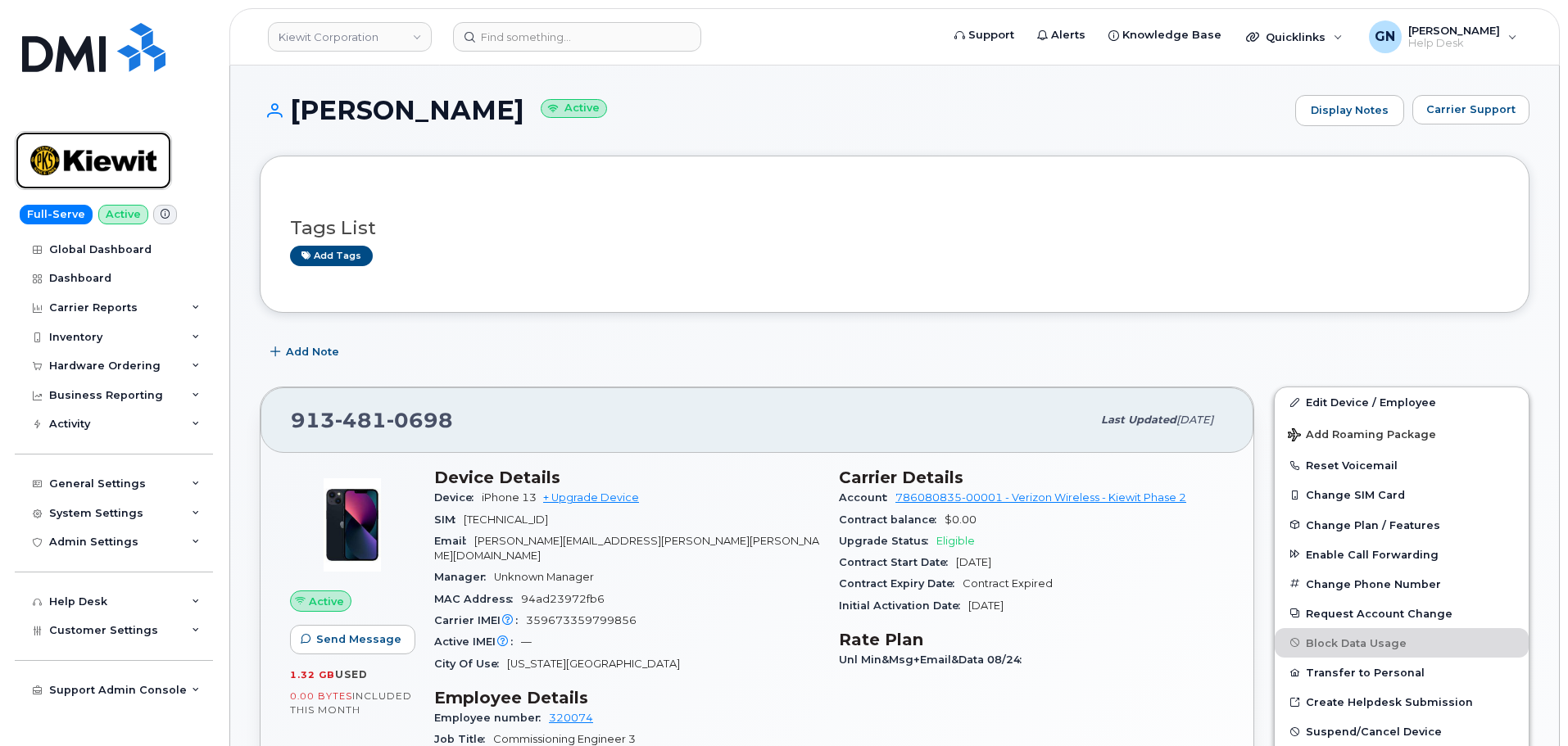
click at [91, 168] on img at bounding box center [93, 160] width 126 height 47
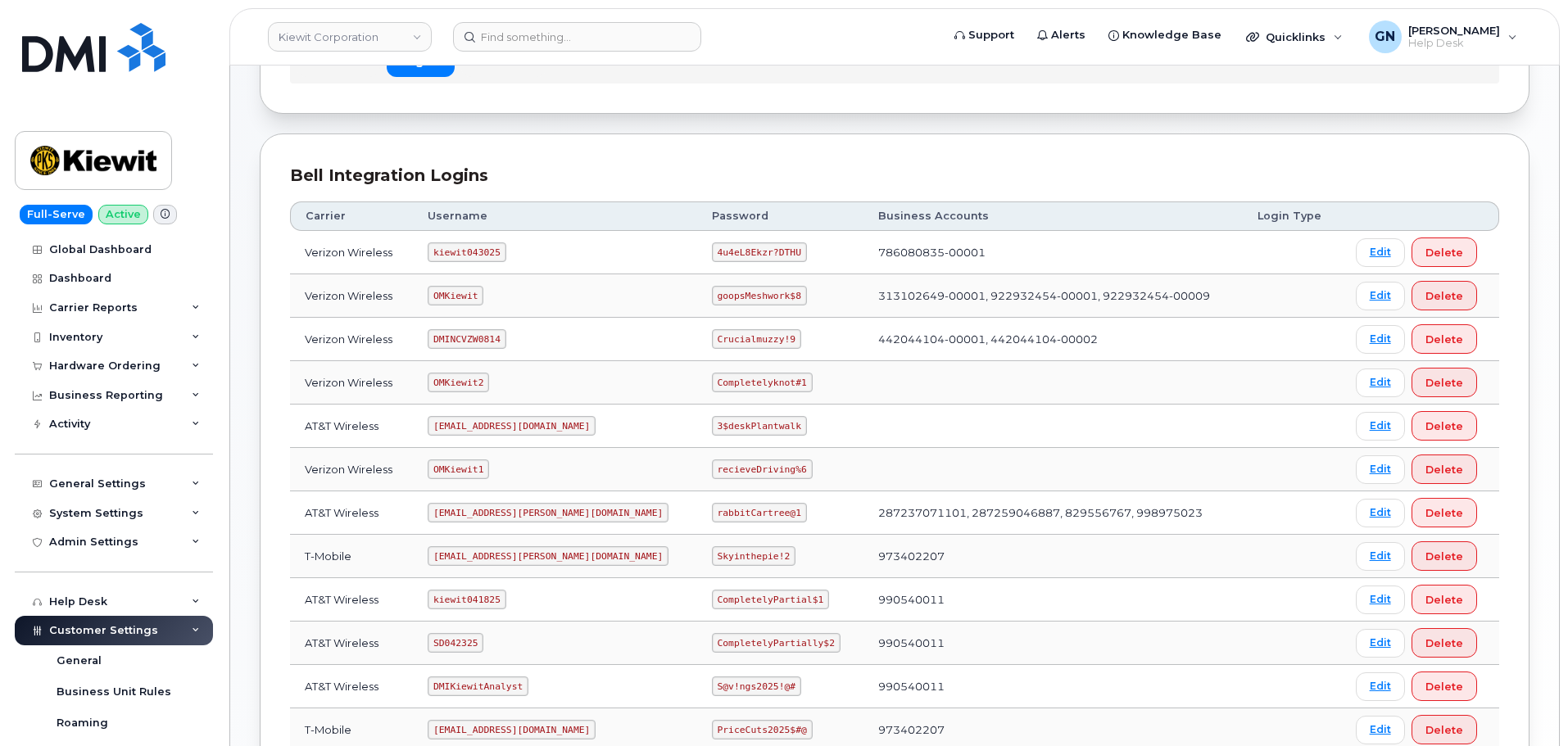
scroll to position [164, 0]
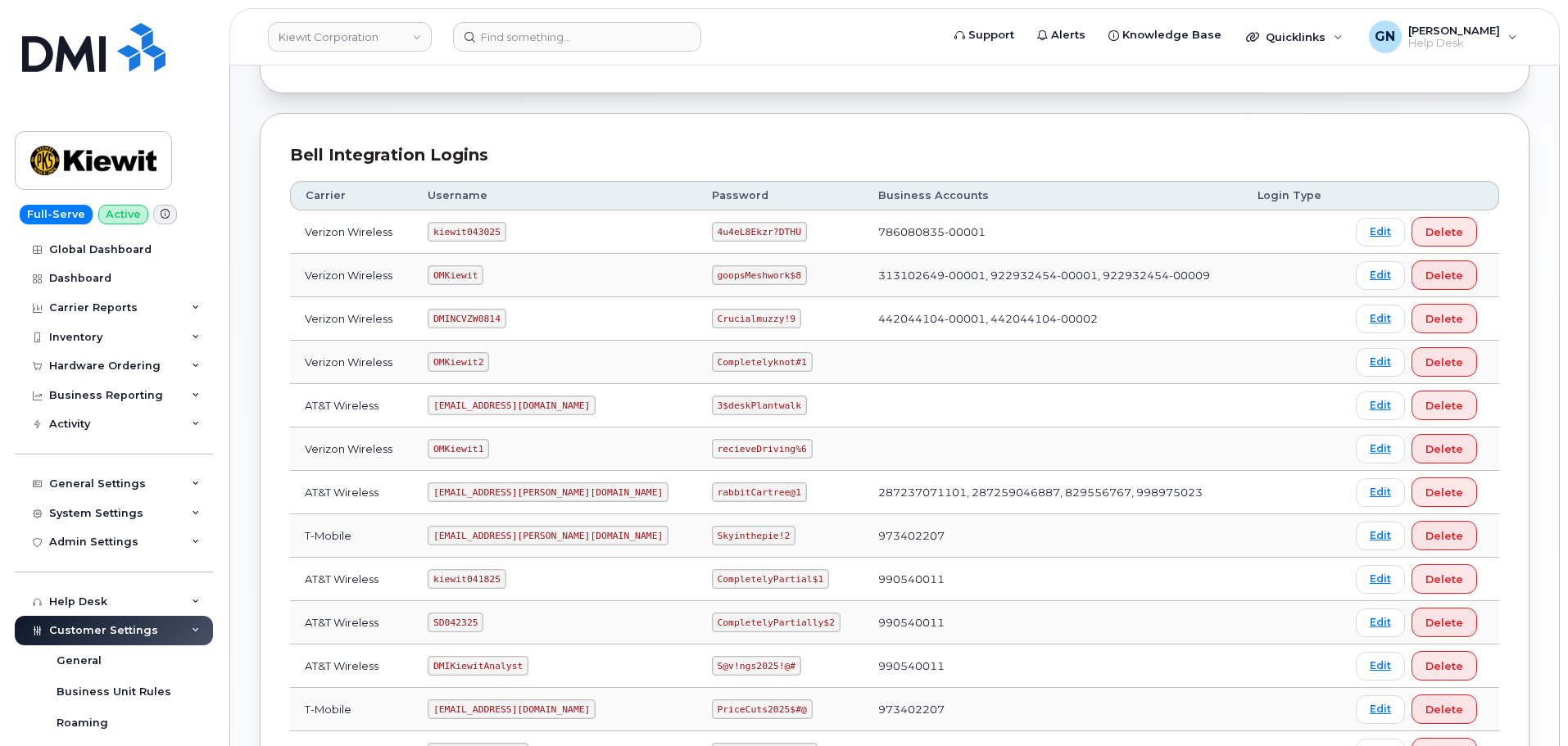
click at [477, 229] on code "kiewit043025" at bounding box center [466, 231] width 78 height 19
copy code "kiewit043025"
click at [711, 228] on code "4u4eL8Ekzr?DTHU" at bounding box center [759, 231] width 95 height 19
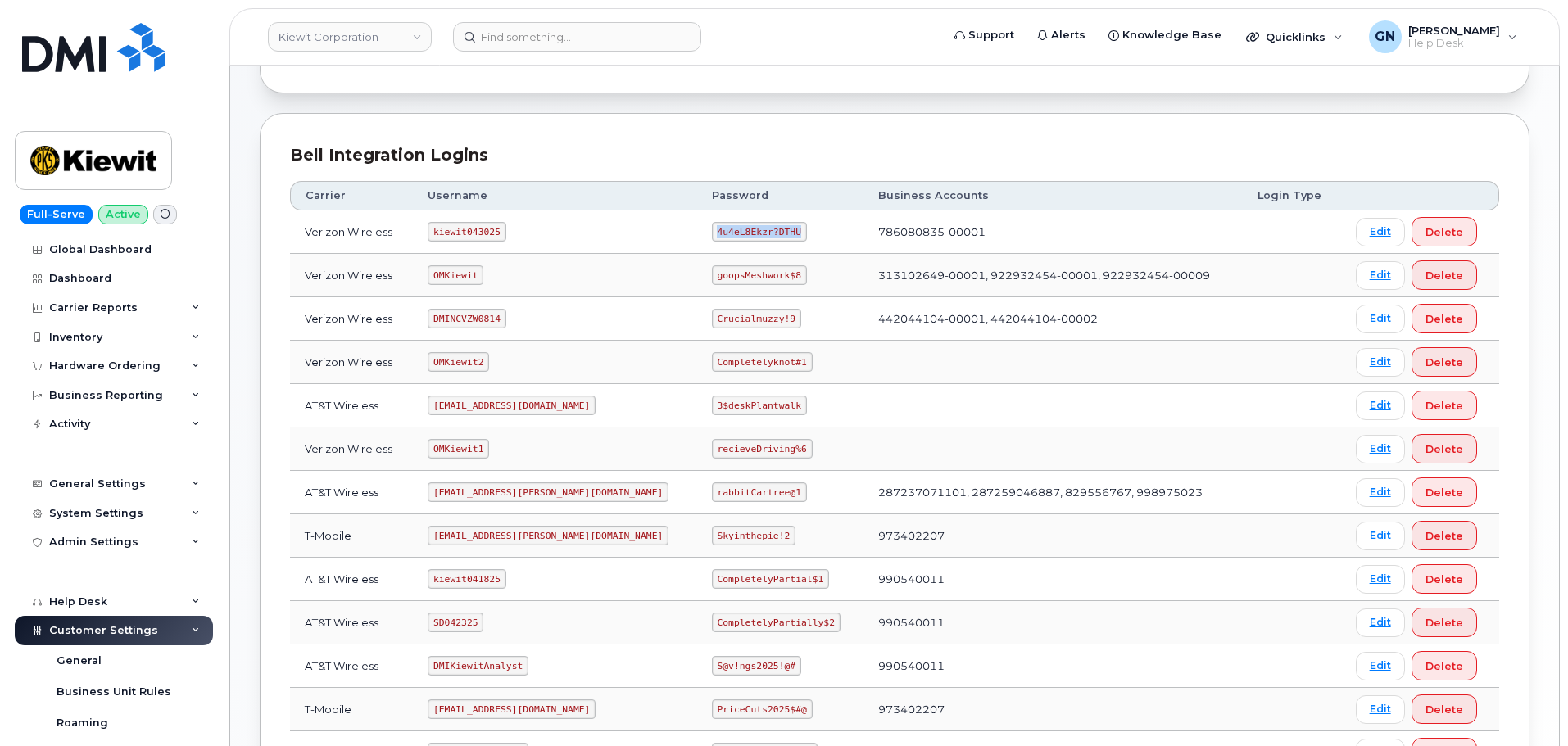
click at [711, 228] on code "4u4eL8Ekzr?DTHU" at bounding box center [759, 231] width 95 height 19
copy code "4u4eL8Ekzr?DTHU"
